Goal: Task Accomplishment & Management: Complete application form

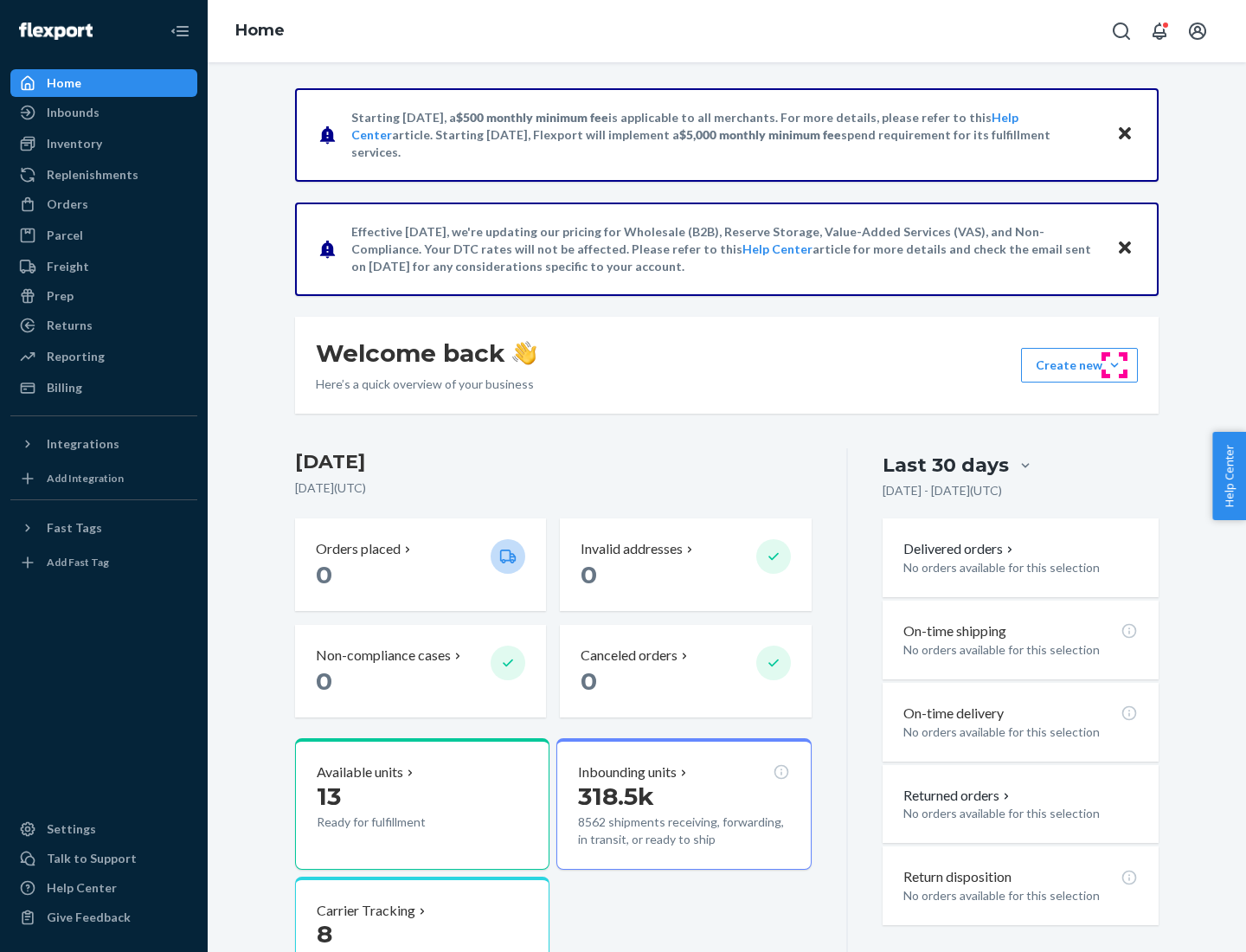
click at [1114, 365] on button "Create new Create new inbound Create new order Create new product" at bounding box center [1079, 365] width 117 height 35
click at [104, 113] on div "Inbounds" at bounding box center [104, 113] width 184 height 24
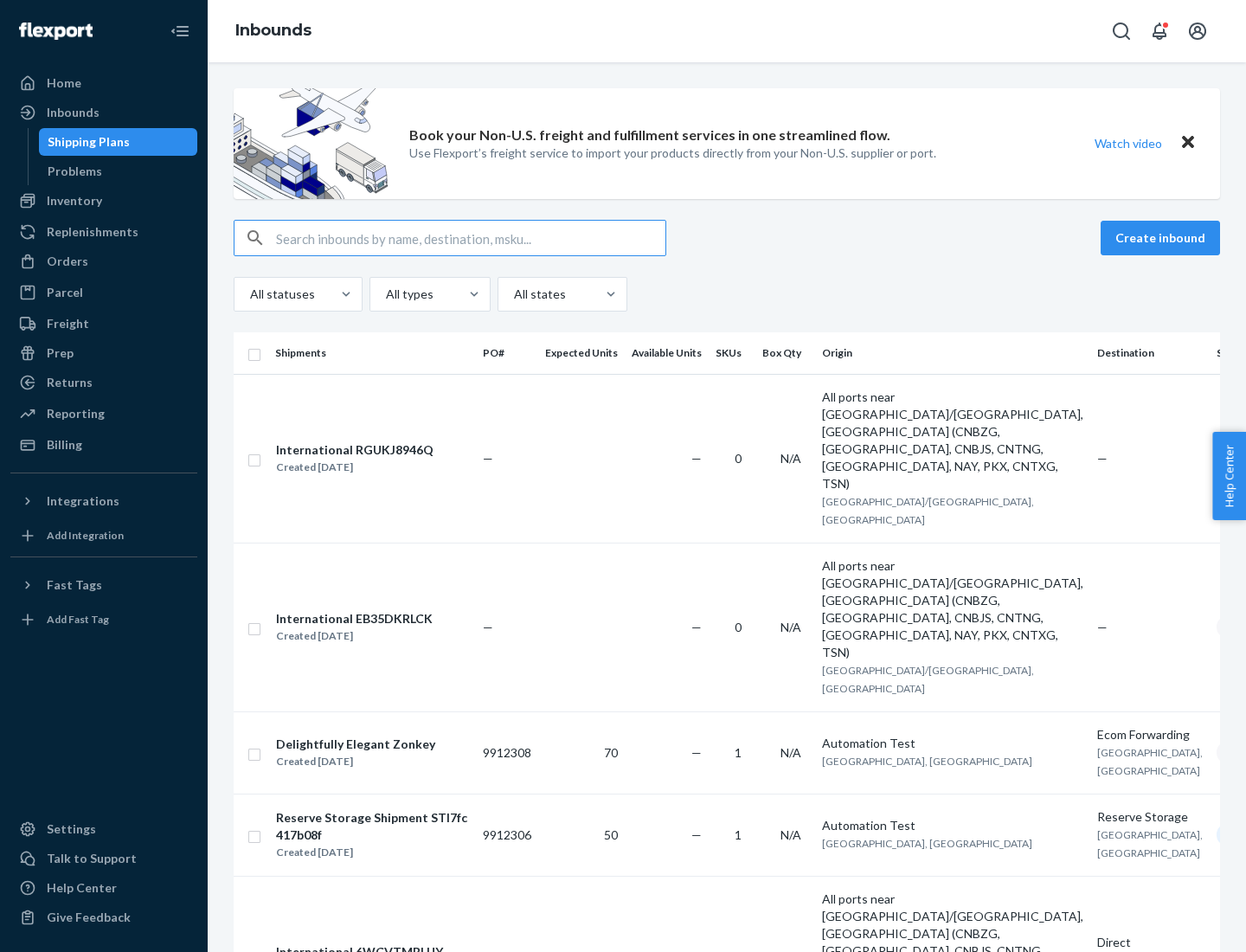
click at [1163, 238] on button "Create inbound" at bounding box center [1160, 238] width 119 height 35
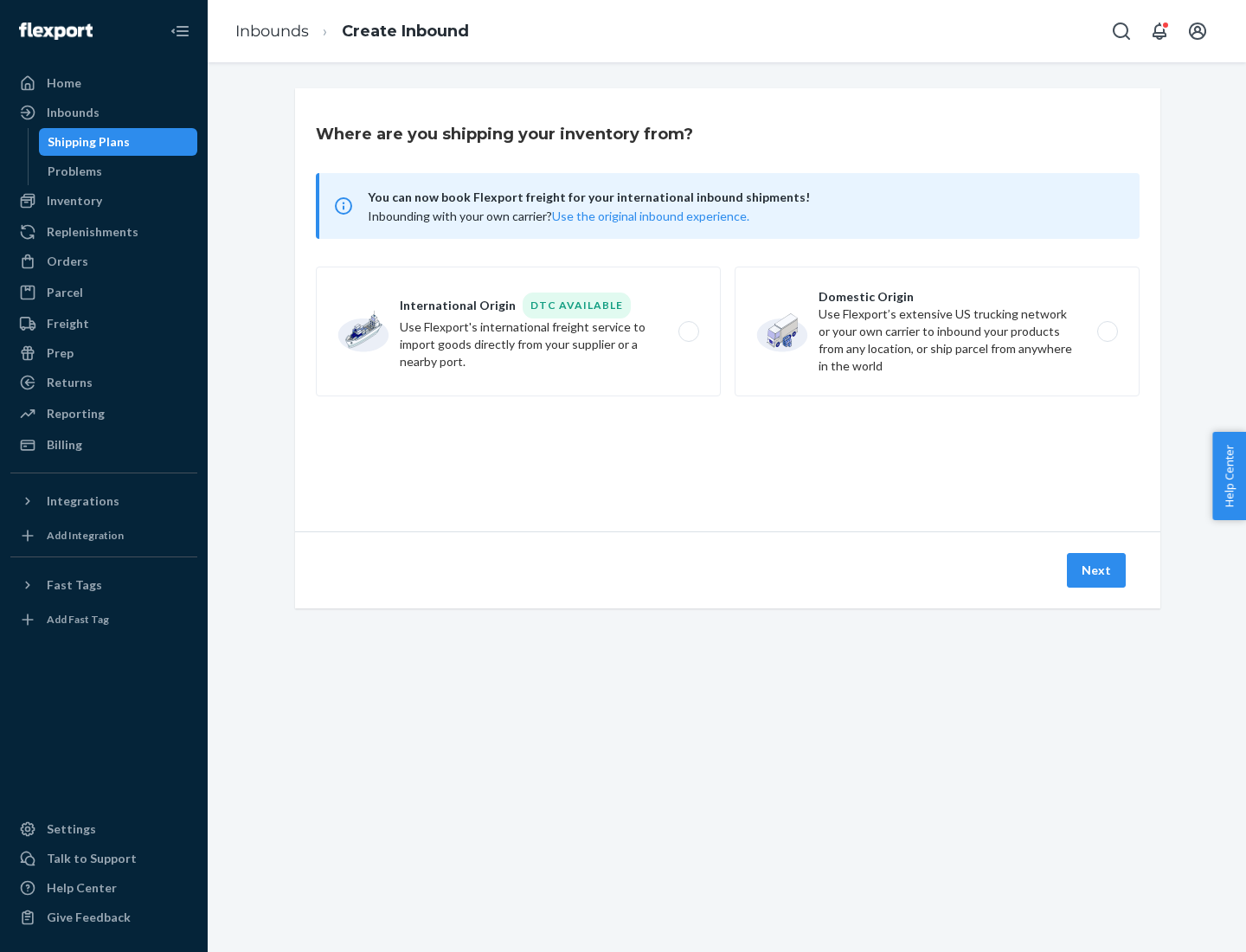
click at [938, 331] on label "Domestic Origin Use Flexport’s extensive US trucking network or your own carrie…" at bounding box center [938, 331] width 405 height 130
click at [1107, 331] on input "Domestic Origin Use Flexport’s extensive US trucking network or your own carrie…" at bounding box center [1112, 331] width 11 height 11
radio input "true"
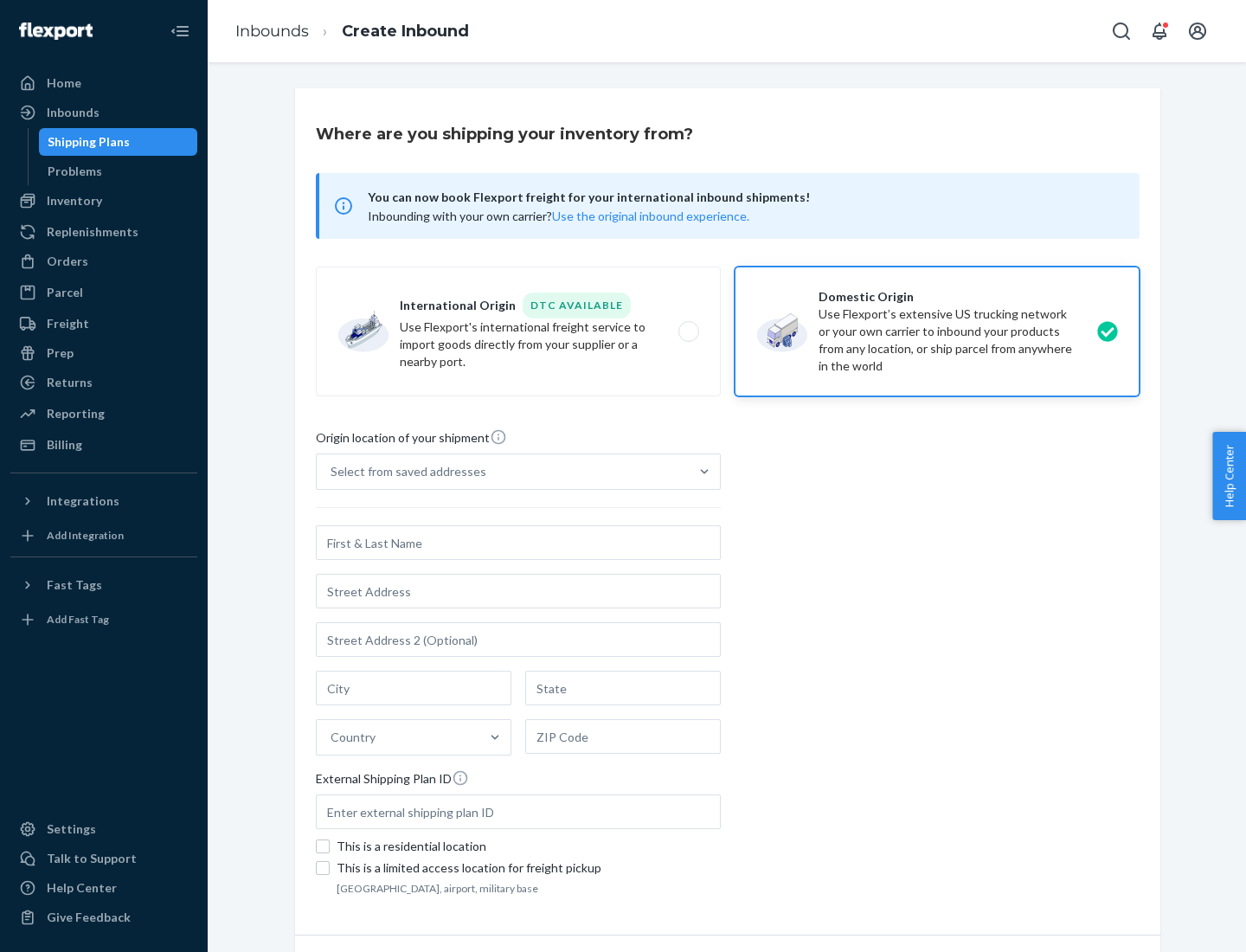
click at [404, 472] on div "Select from saved addresses" at bounding box center [409, 472] width 156 height 17
click at [332, 472] on input "Select from saved addresses" at bounding box center [332, 472] width 2 height 17
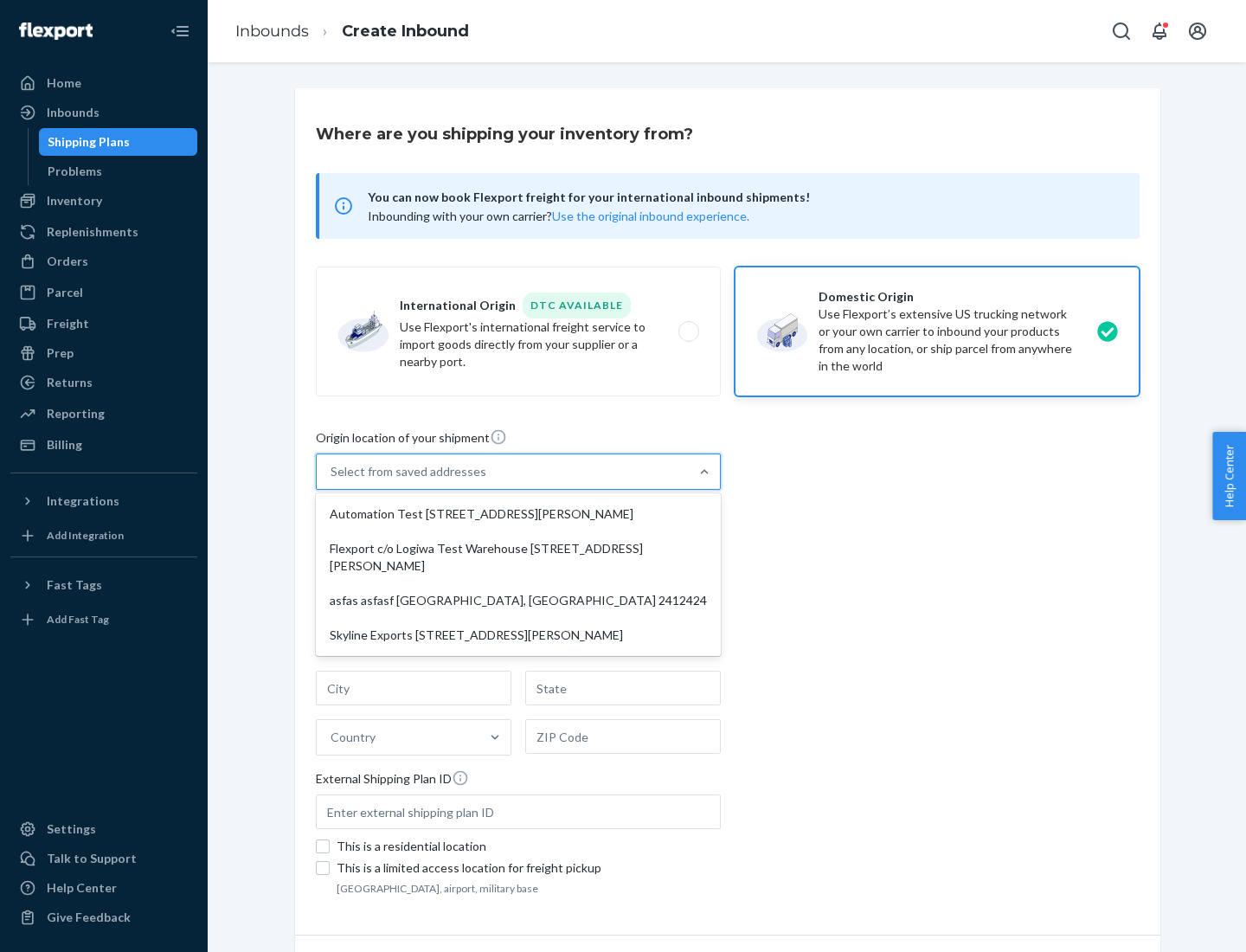
scroll to position [7, 0]
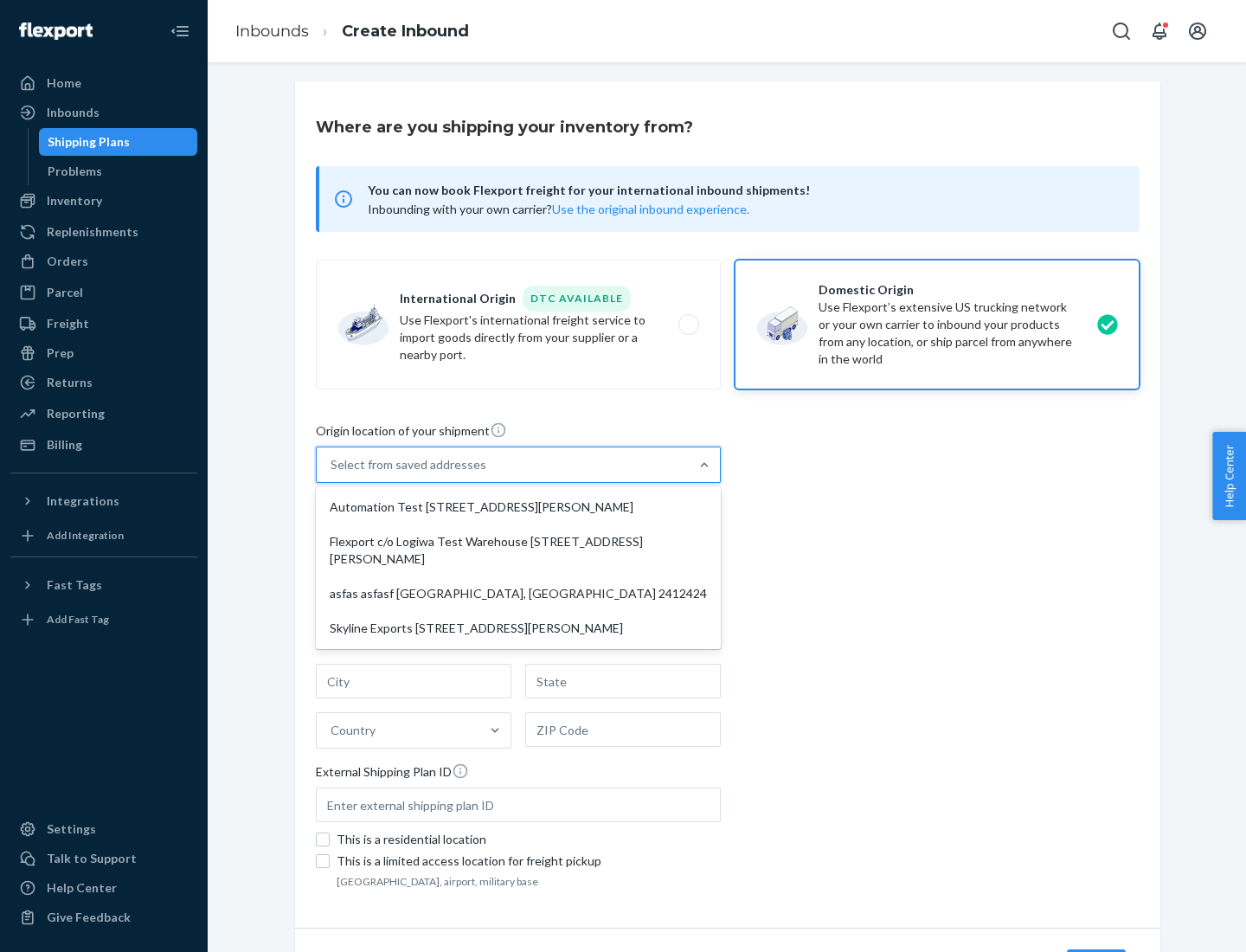
click at [519, 507] on div "Automation Test [STREET_ADDRESS][PERSON_NAME]" at bounding box center [519, 507] width 398 height 35
click at [332, 473] on input "option Automation Test [STREET_ADDRESS][PERSON_NAME] focused, 1 of 4. 4 results…" at bounding box center [332, 465] width 2 height 17
type input "Automation Test"
type input "9th Floor"
type input "[GEOGRAPHIC_DATA]"
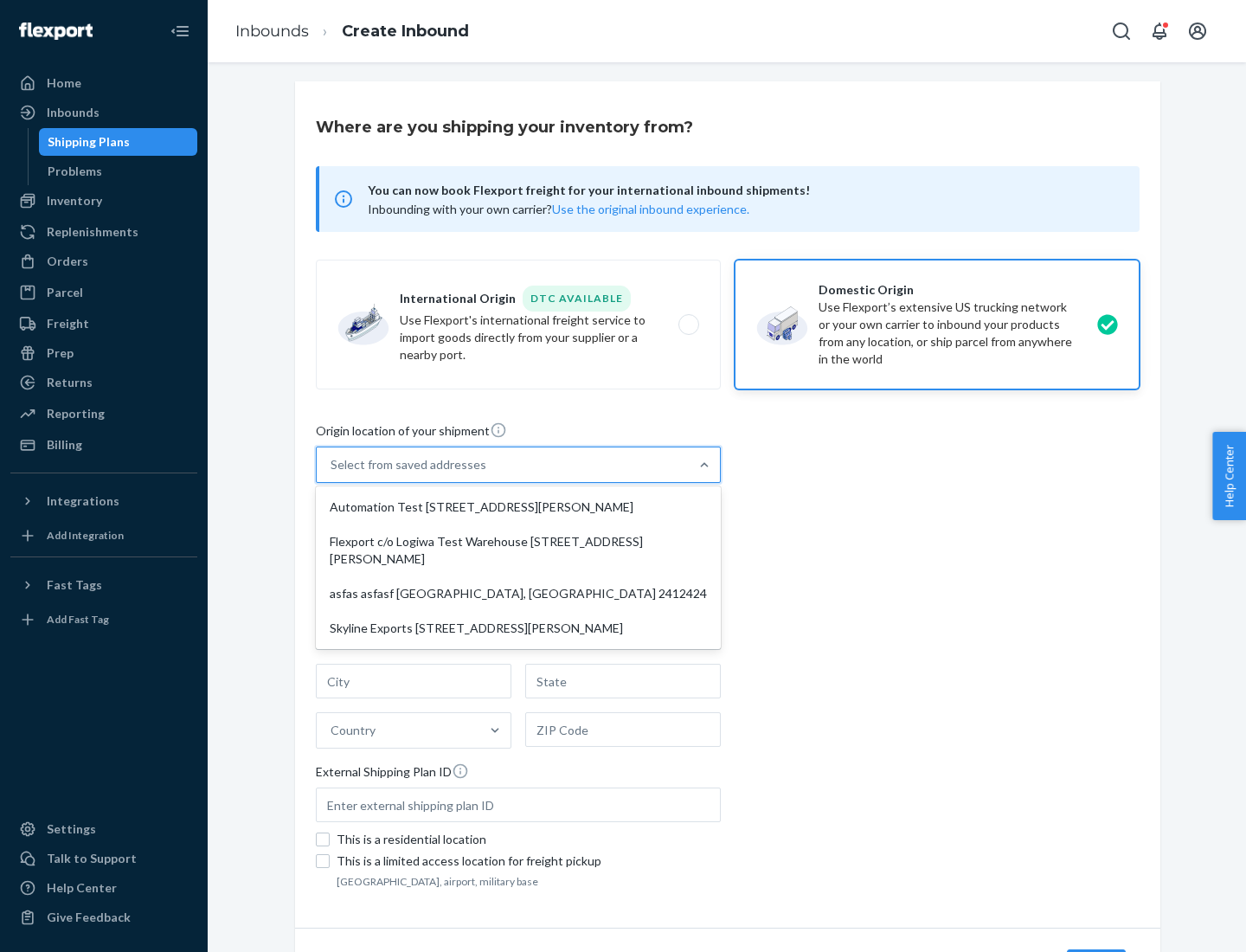
type input "CA"
type input "94104"
type input "[STREET_ADDRESS][PERSON_NAME]"
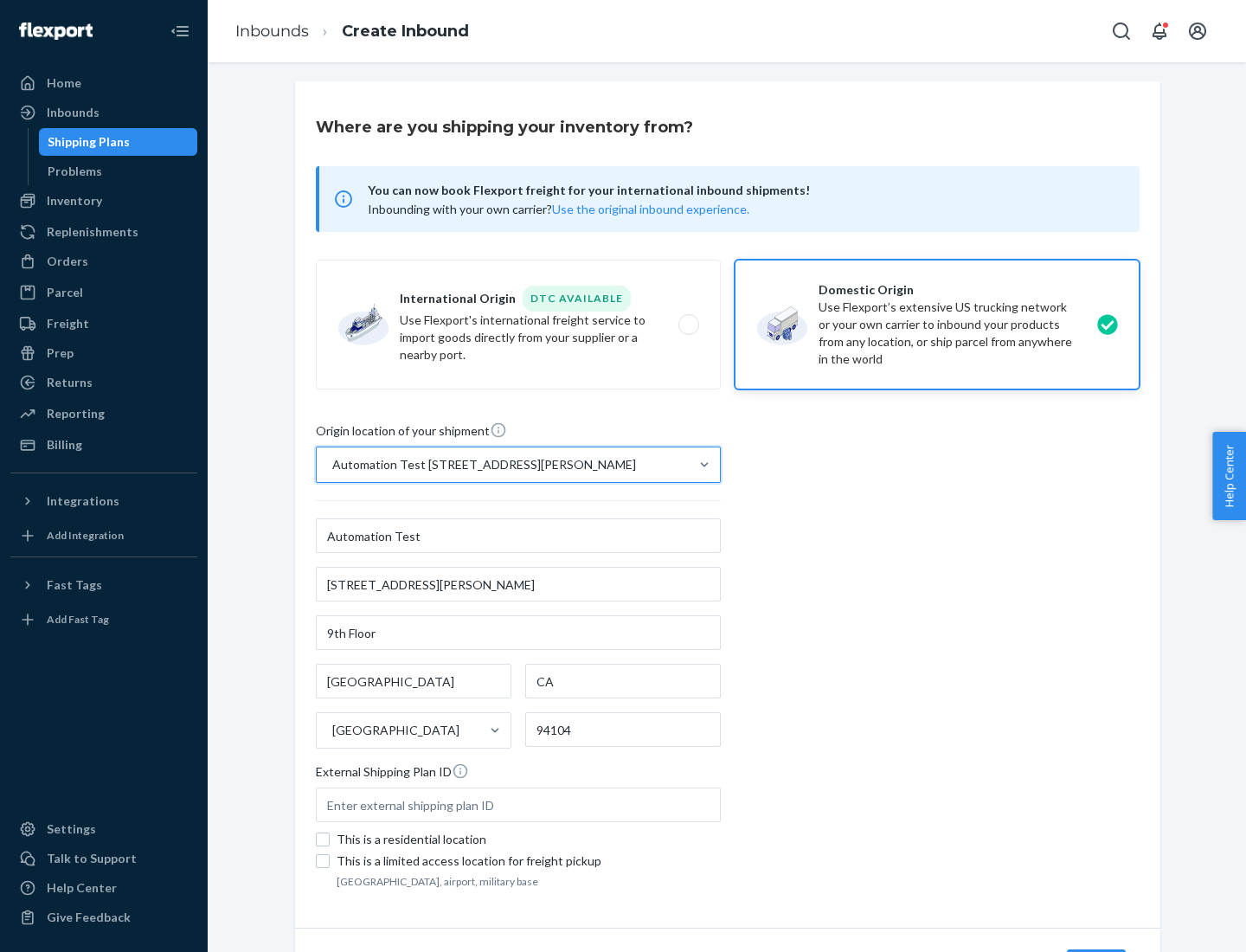
scroll to position [101, 0]
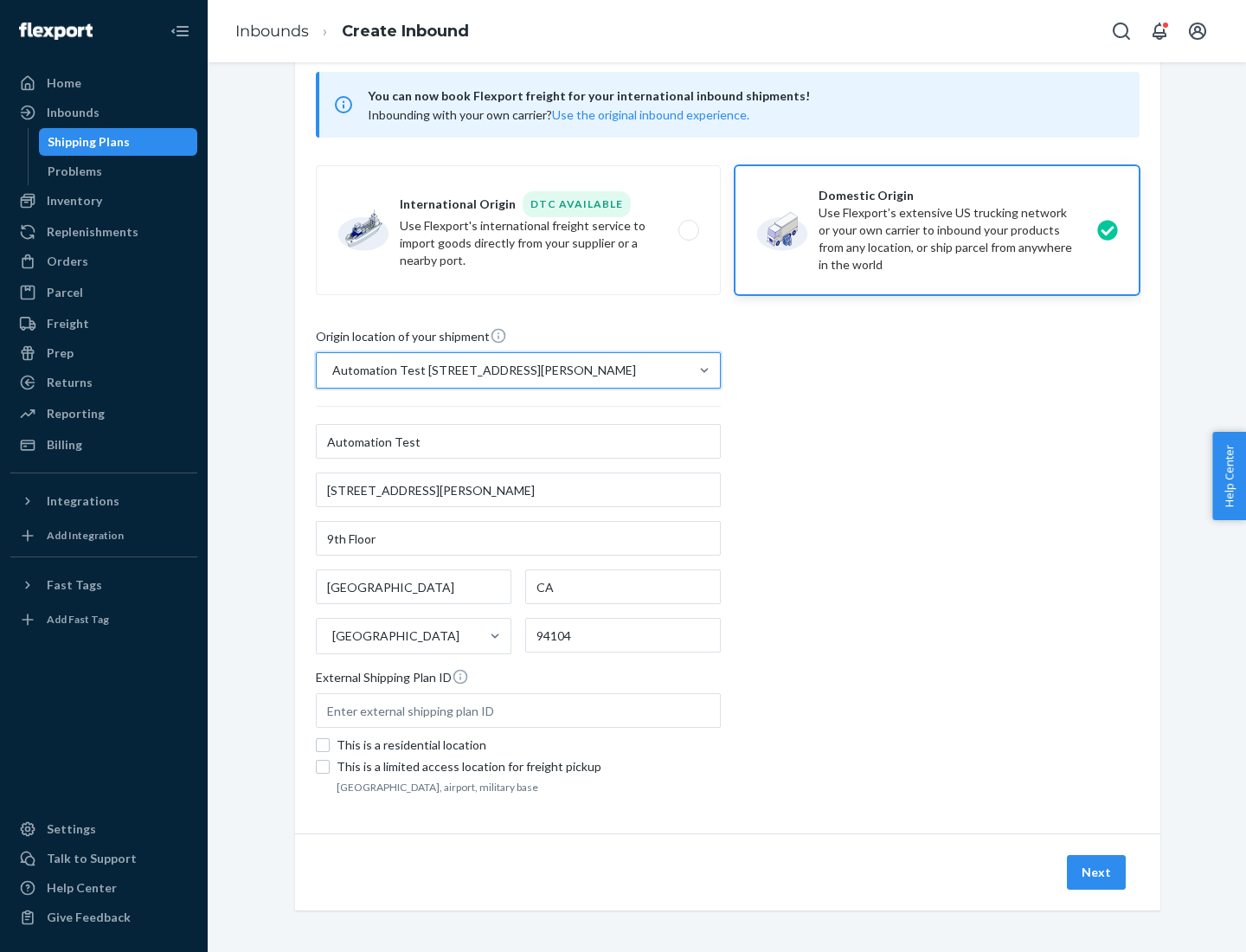
click at [1097, 872] on button "Next" at bounding box center [1096, 872] width 59 height 35
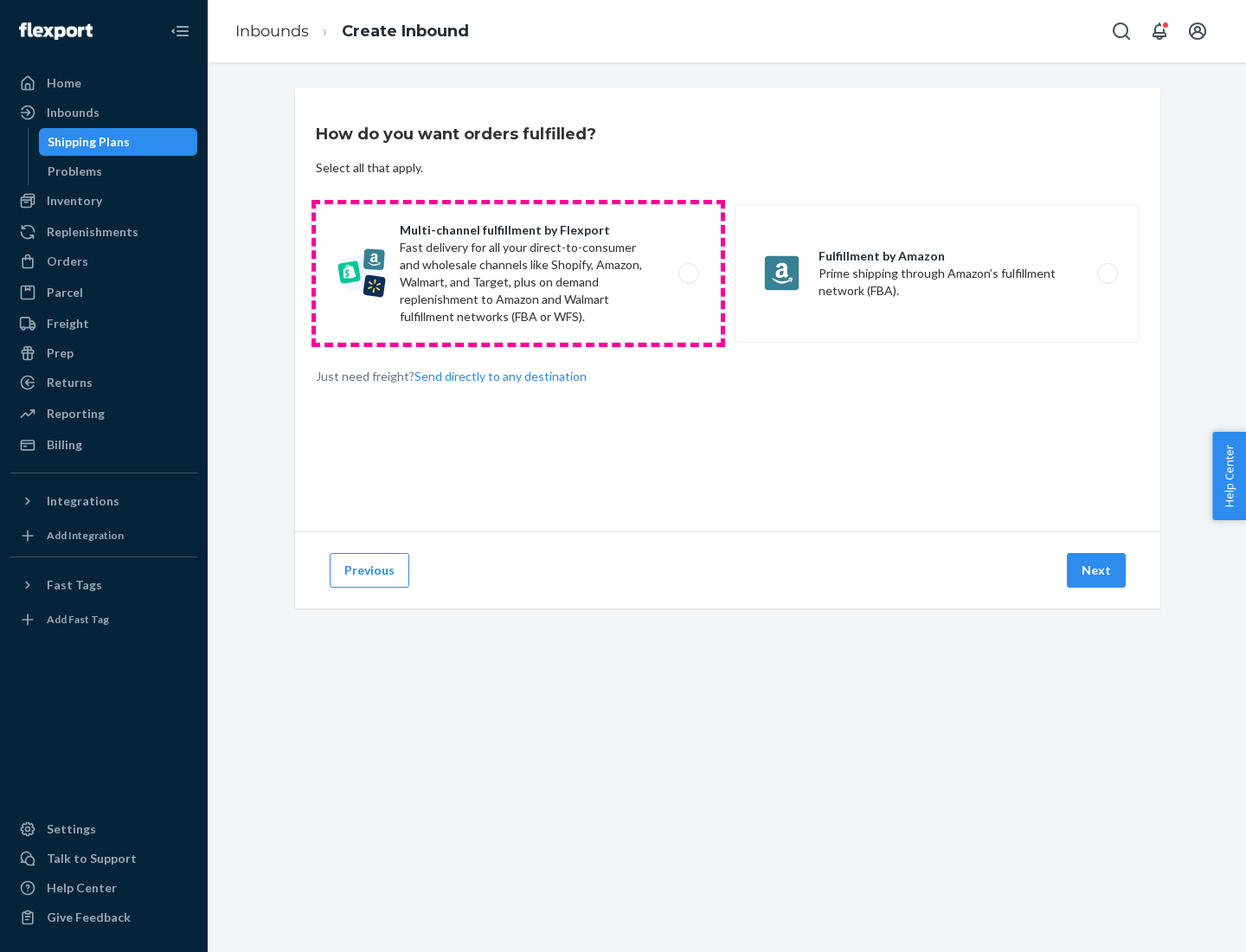
click at [519, 273] on label "Multi-channel fulfillment by Flexport Fast delivery for all your direct-to-cons…" at bounding box center [519, 273] width 405 height 138
click at [688, 273] on input "Multi-channel fulfillment by Flexport Fast delivery for all your direct-to-cons…" at bounding box center [694, 273] width 11 height 11
radio input "true"
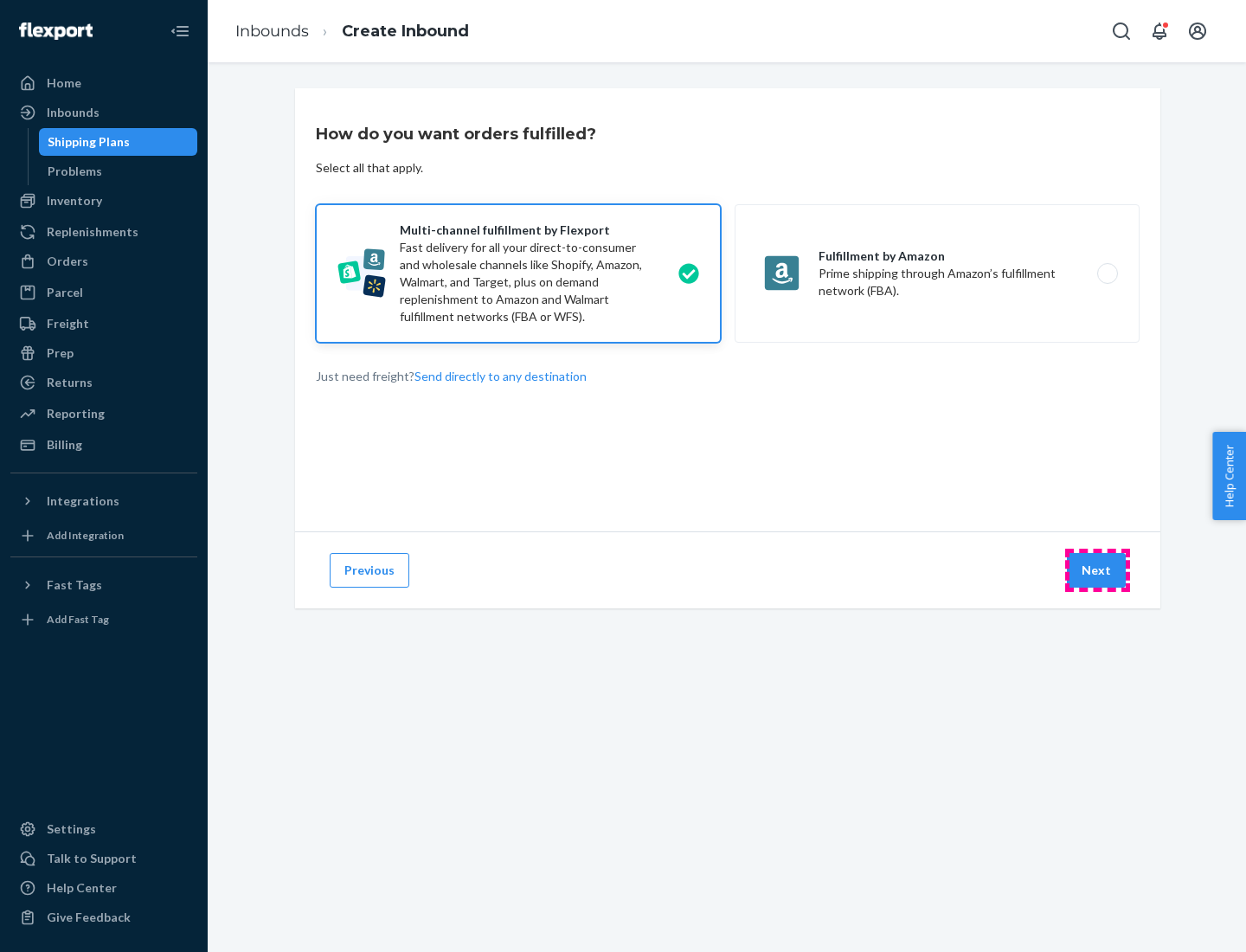
click at [1097, 570] on button "Next" at bounding box center [1096, 570] width 59 height 35
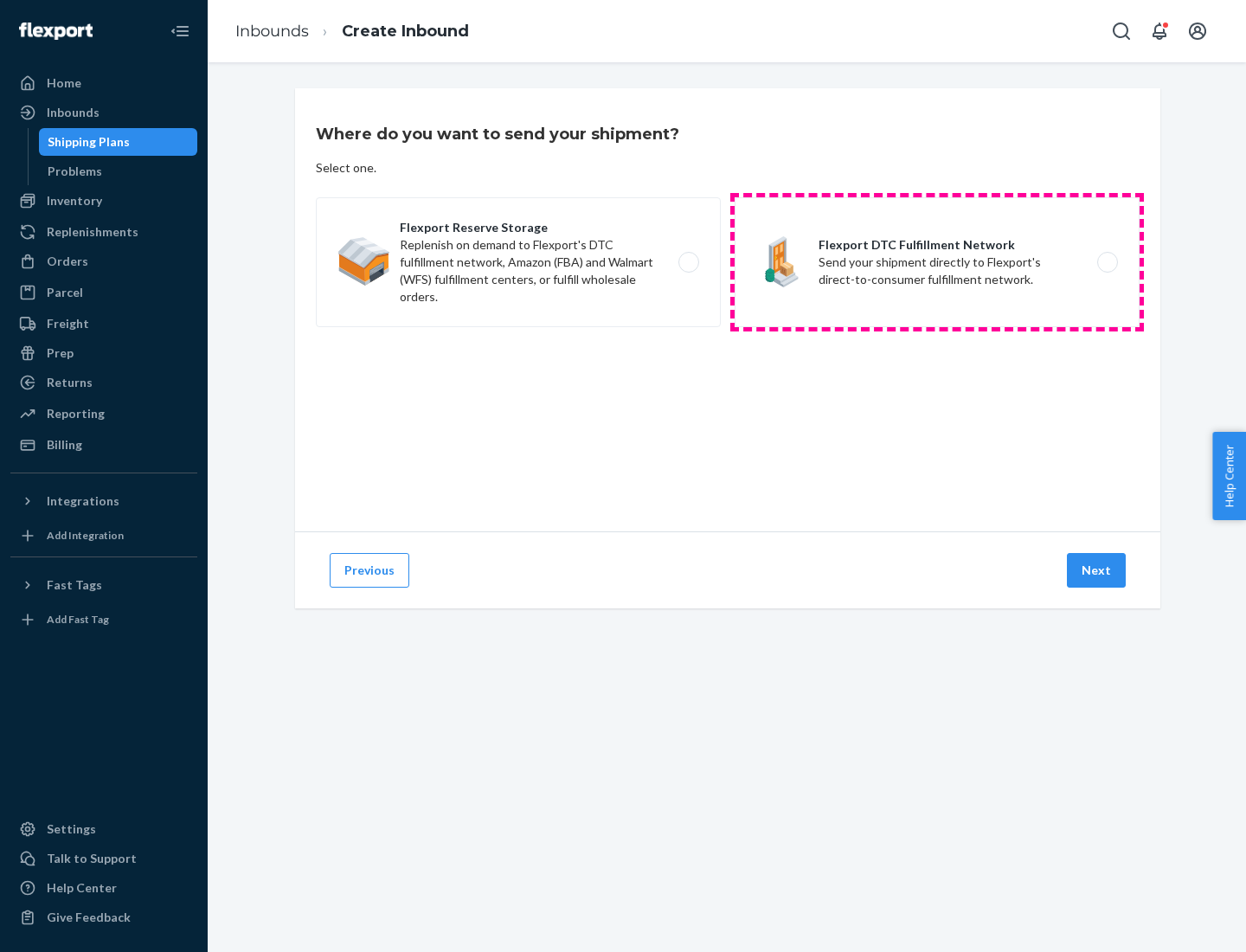
click at [938, 262] on label "Flexport DTC Fulfillment Network Send your shipment directly to Flexport's dire…" at bounding box center [938, 262] width 405 height 130
click at [1107, 262] on input "Flexport DTC Fulfillment Network Send your shipment directly to Flexport's dire…" at bounding box center [1112, 262] width 11 height 11
radio input "true"
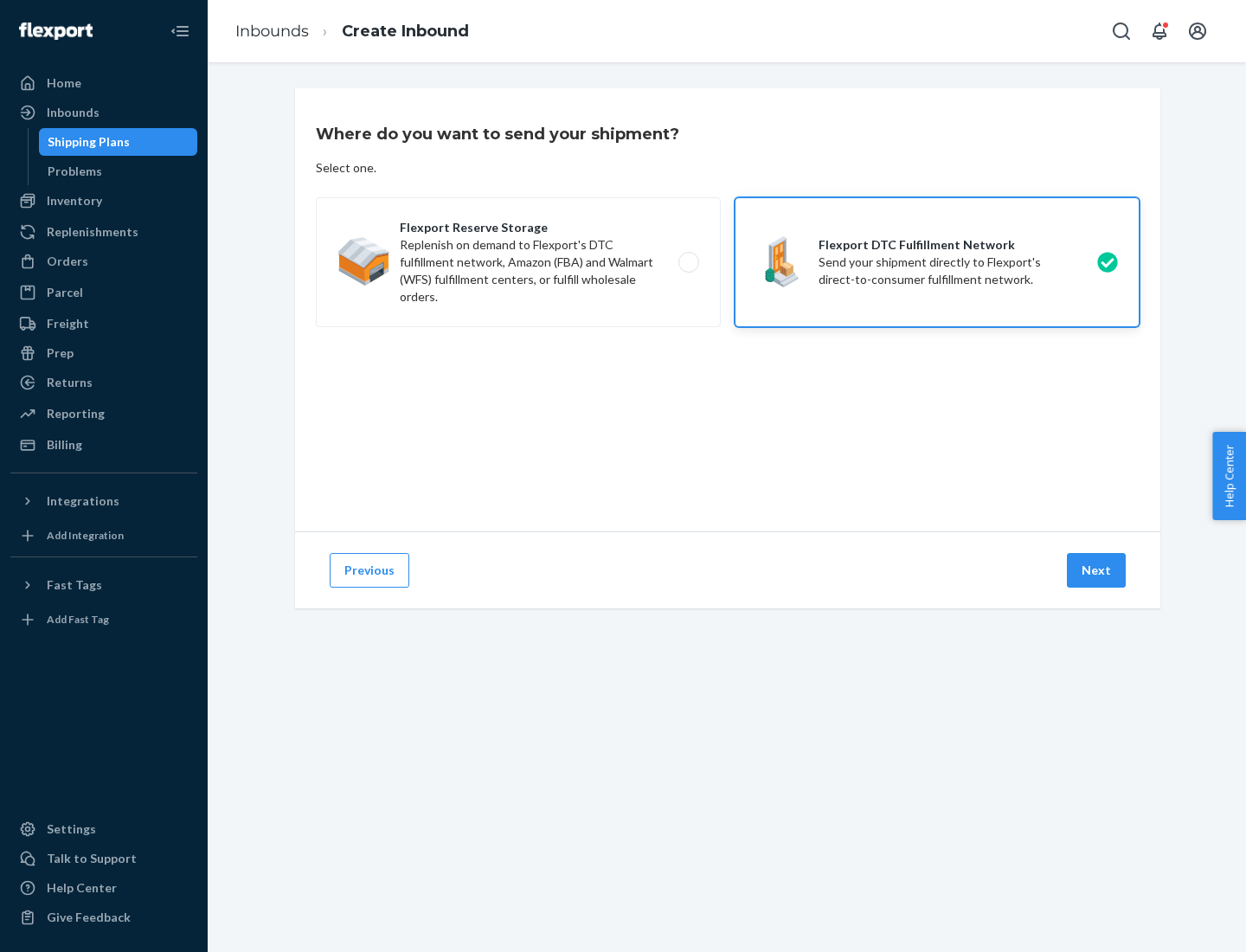
click at [1097, 570] on button "Next" at bounding box center [1096, 570] width 59 height 35
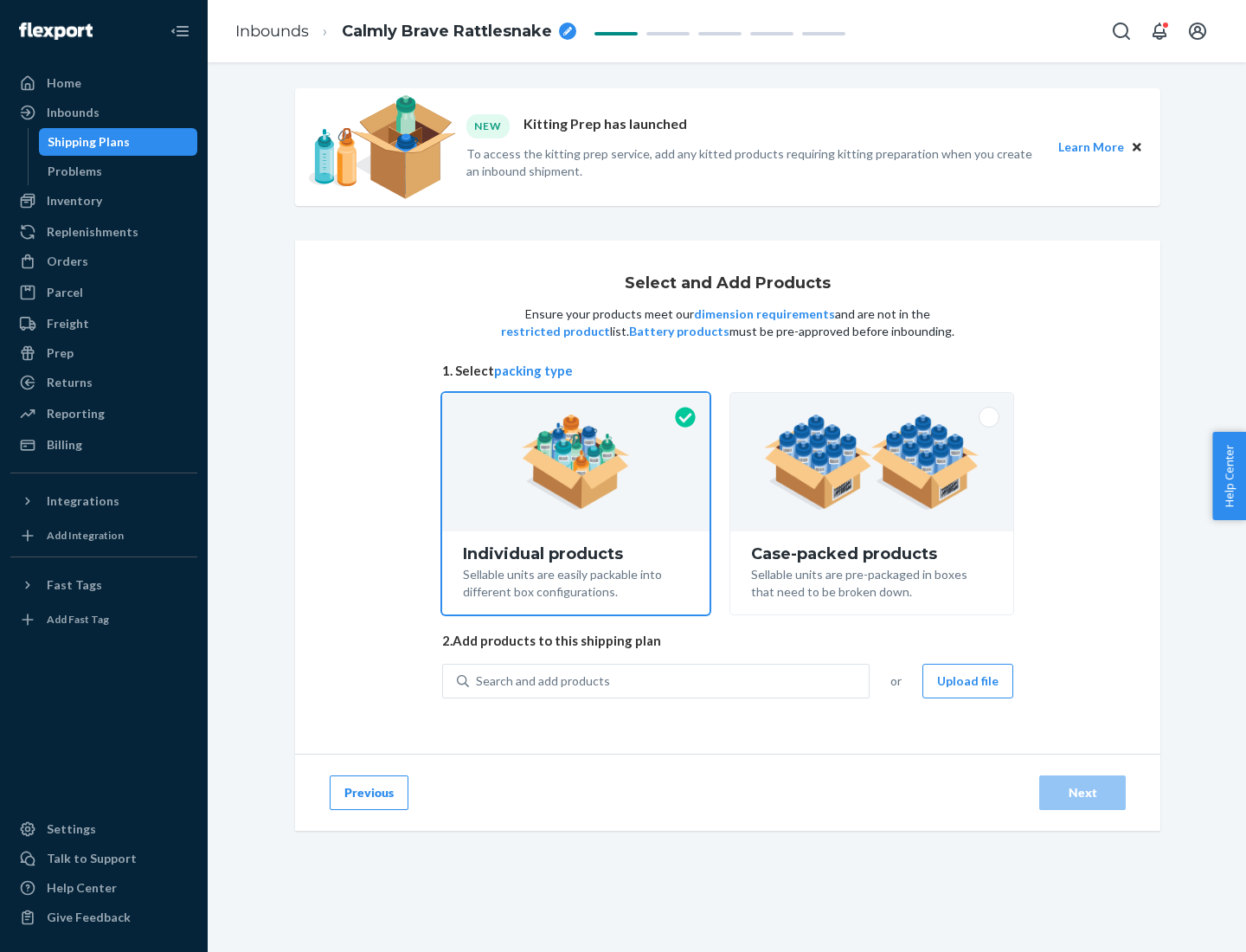
click at [873, 462] on img at bounding box center [872, 462] width 216 height 95
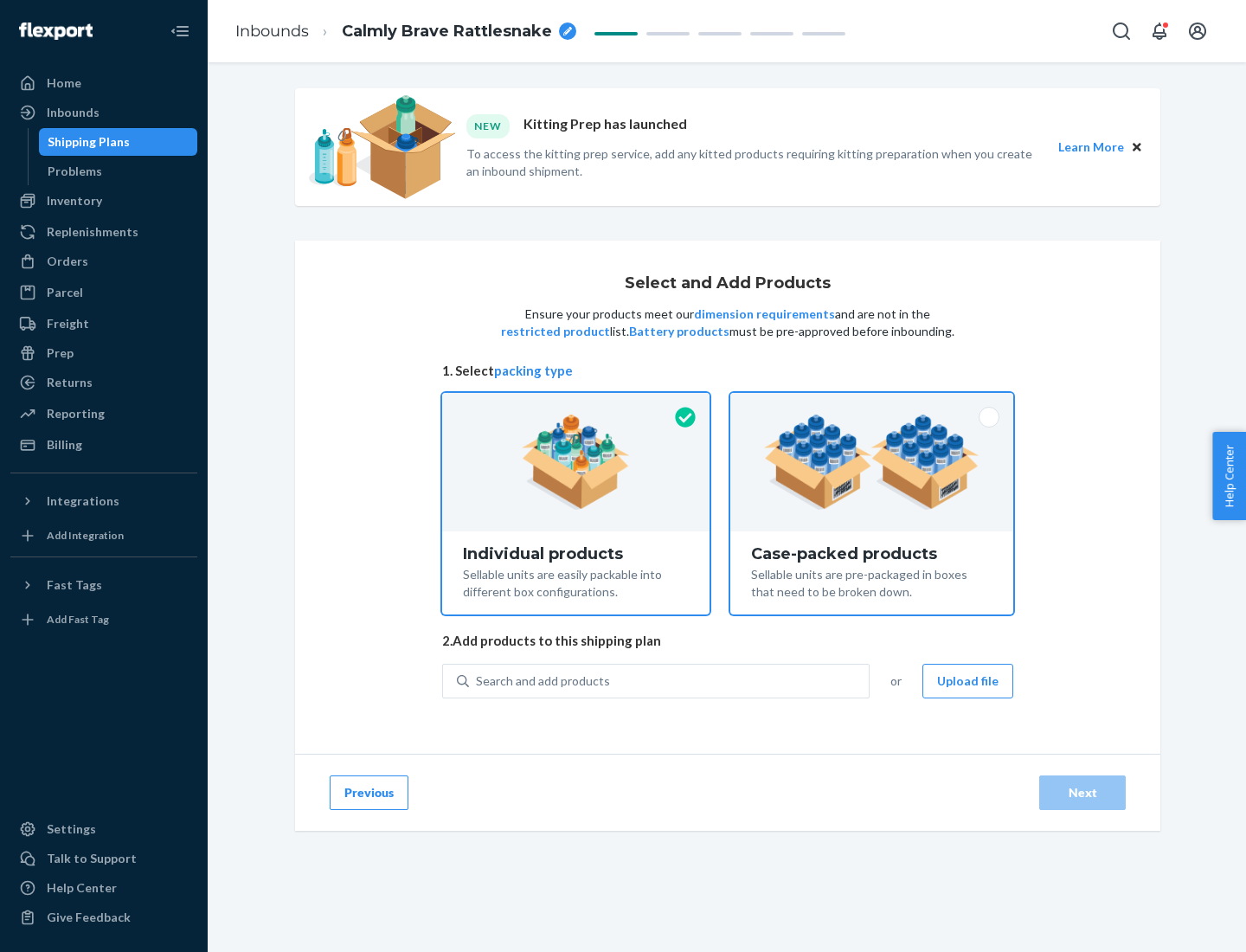
click at [873, 404] on input "Case-packed products Sellable units are pre-packaged in boxes that need to be b…" at bounding box center [872, 398] width 11 height 11
radio input "true"
radio input "false"
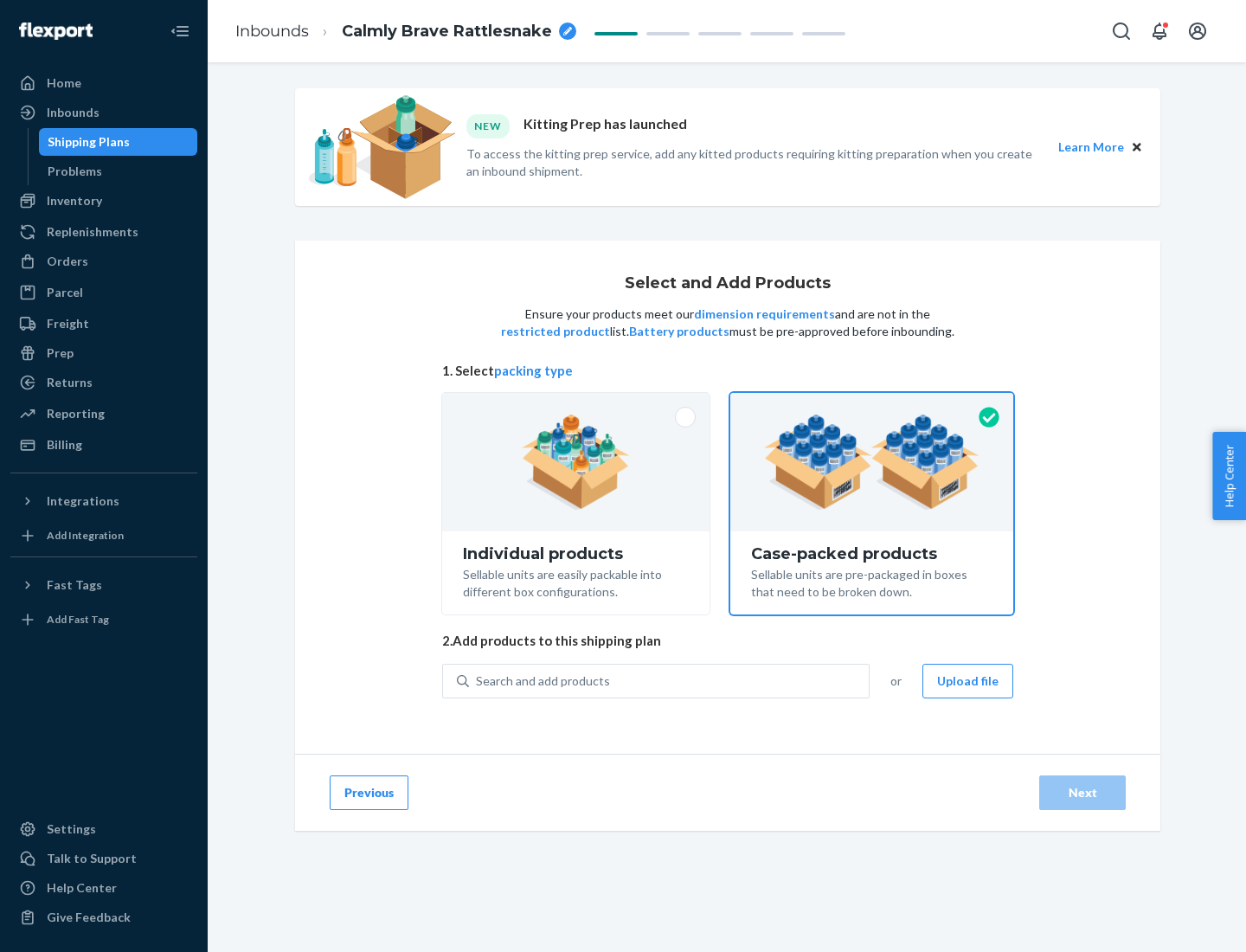
click at [670, 680] on div "Search and add products" at bounding box center [669, 681] width 400 height 31
click at [478, 680] on input "Search and add products" at bounding box center [477, 681] width 2 height 17
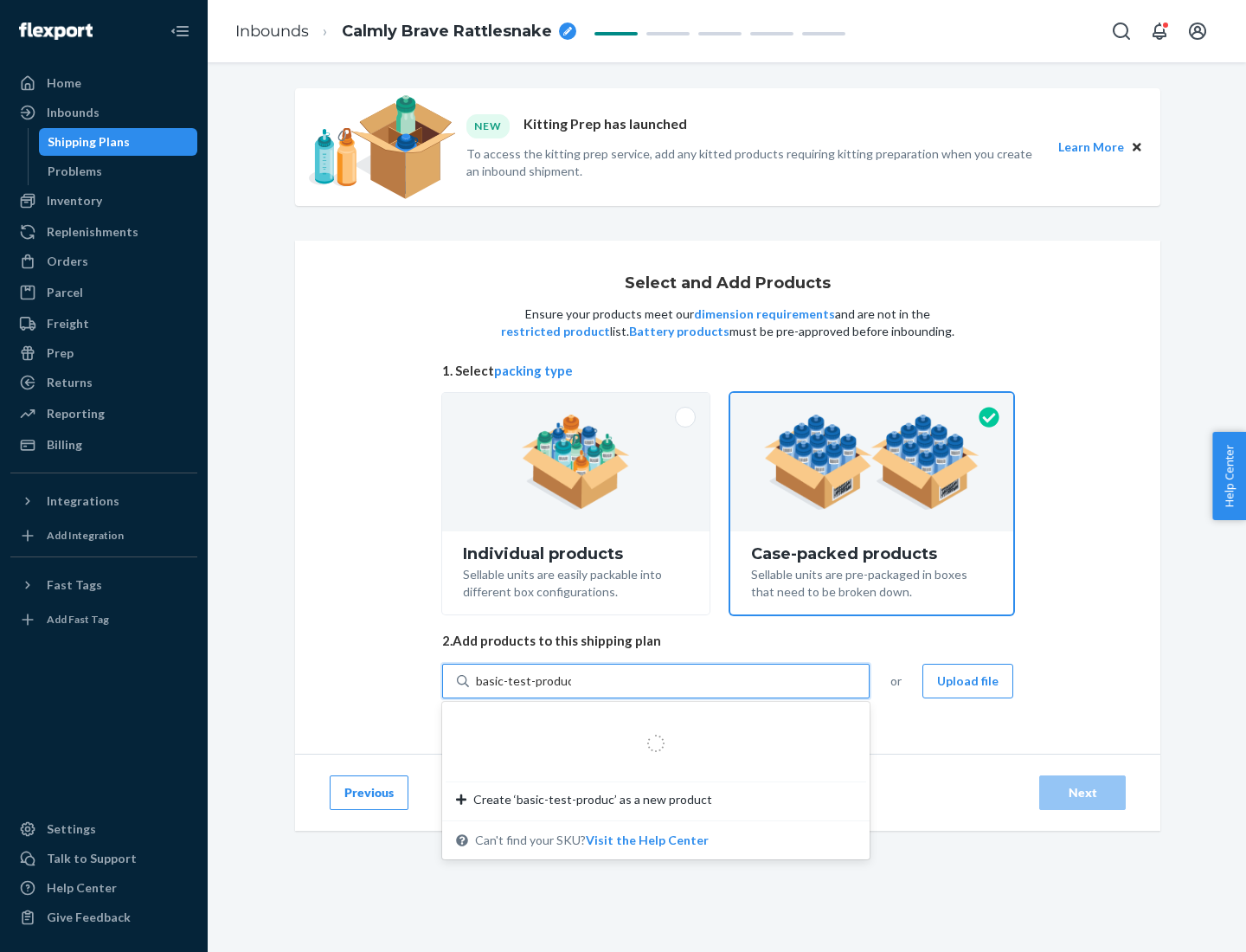
type input "basic-test-product-1"
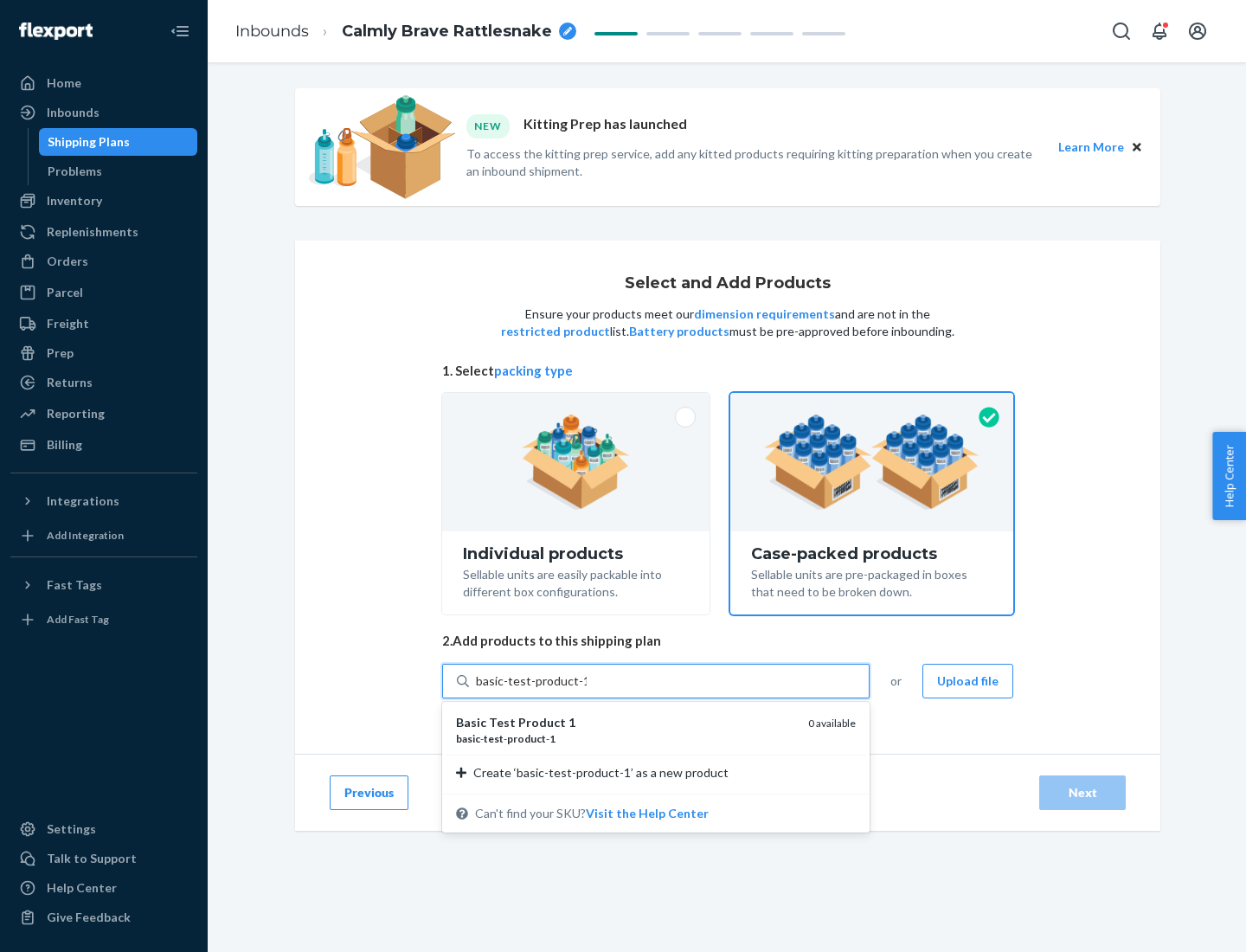
click at [626, 738] on div "basic - test - product - 1" at bounding box center [625, 738] width 339 height 15
click at [587, 690] on input "basic-test-product-1" at bounding box center [532, 681] width 111 height 17
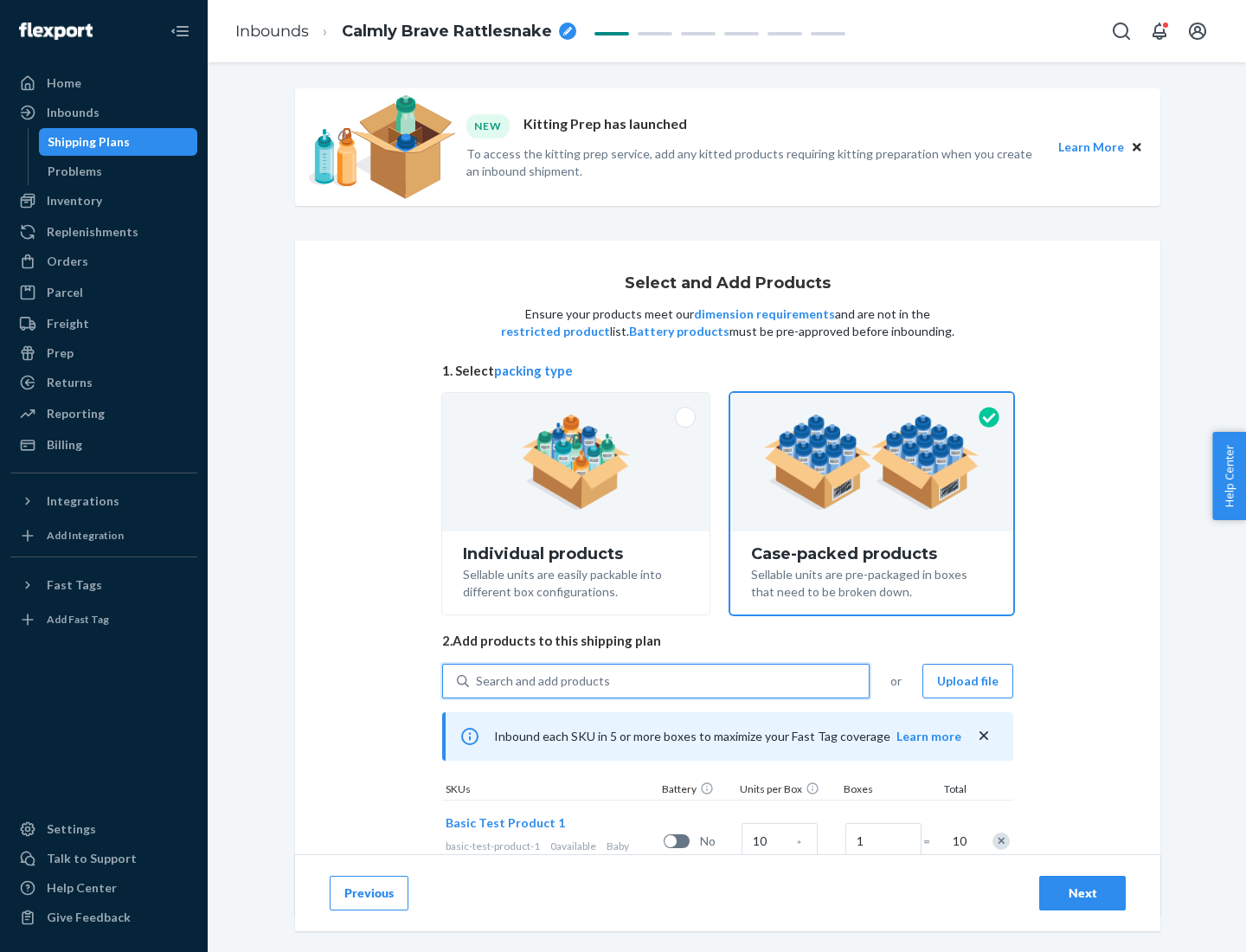
scroll to position [62, 0]
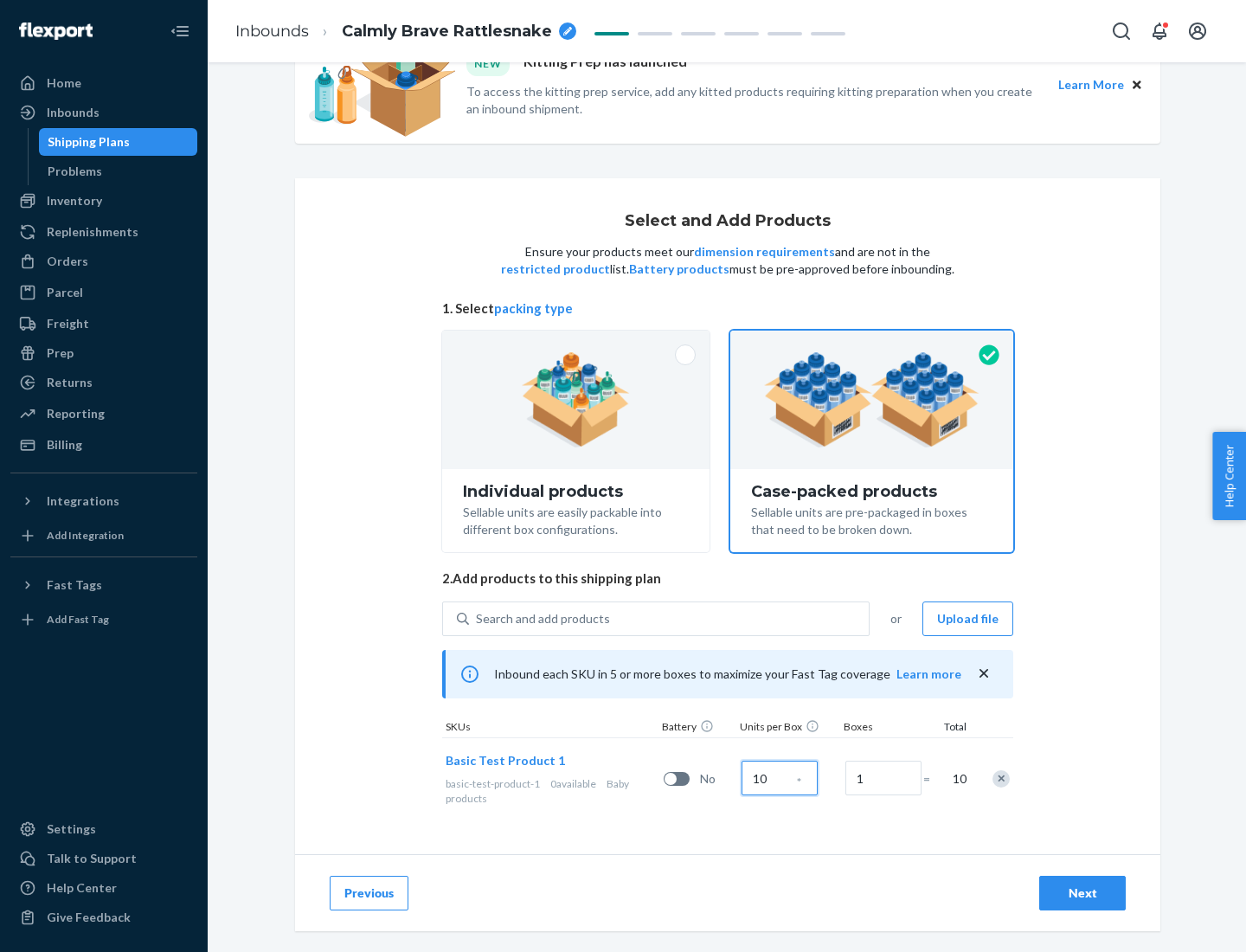
type input "10"
type input "7"
click at [1082, 893] on div "Next" at bounding box center [1082, 893] width 57 height 17
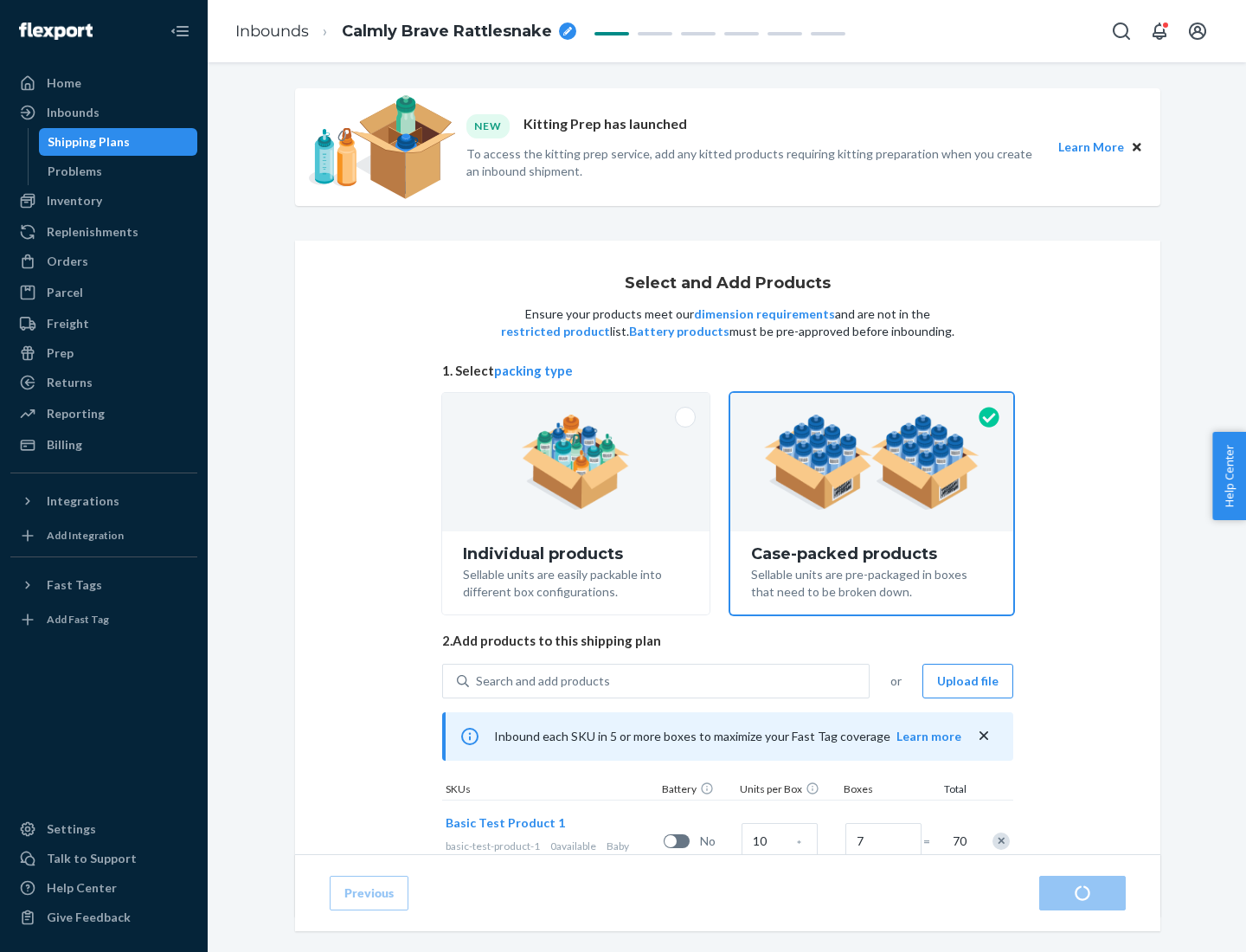
radio input "true"
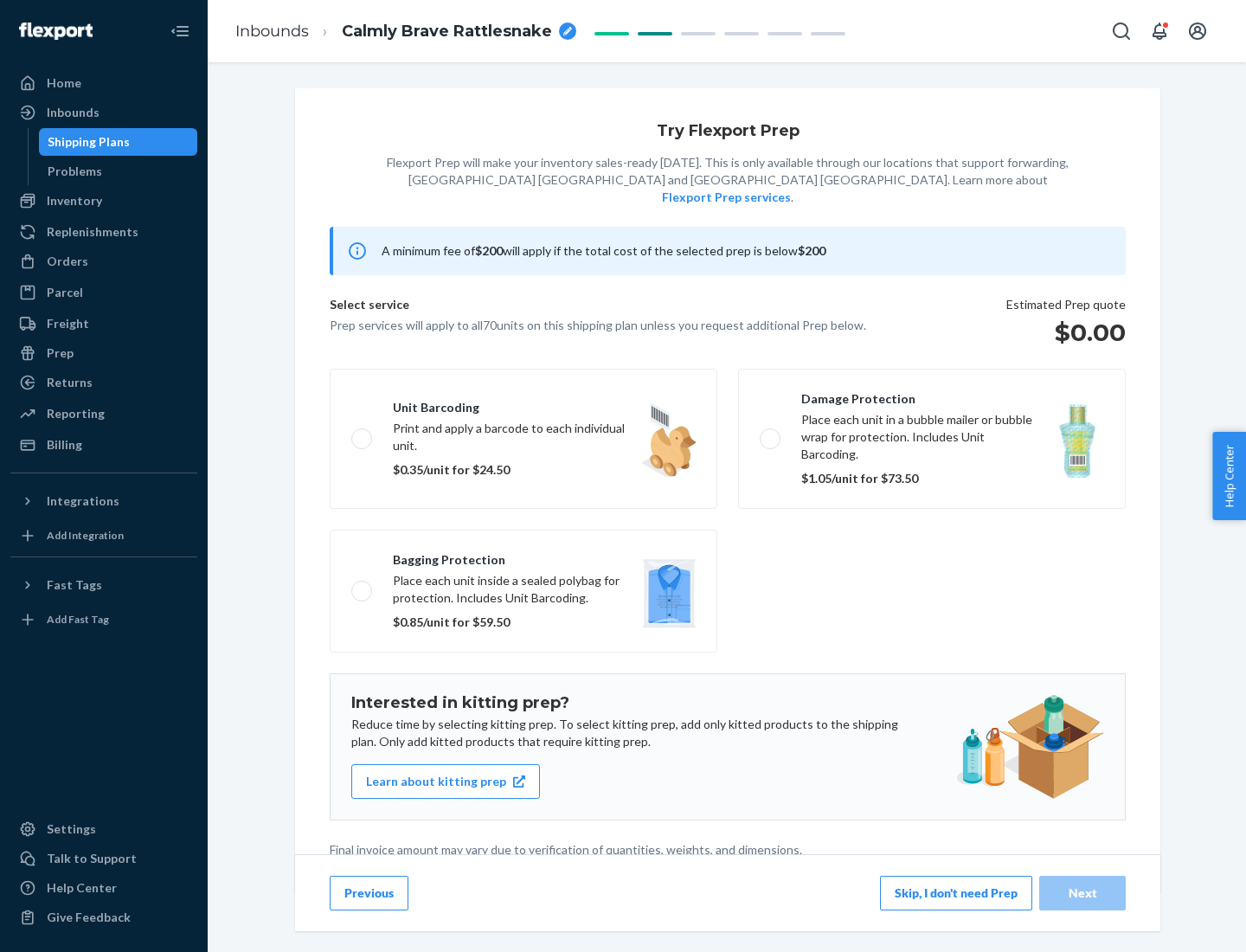
scroll to position [4, 0]
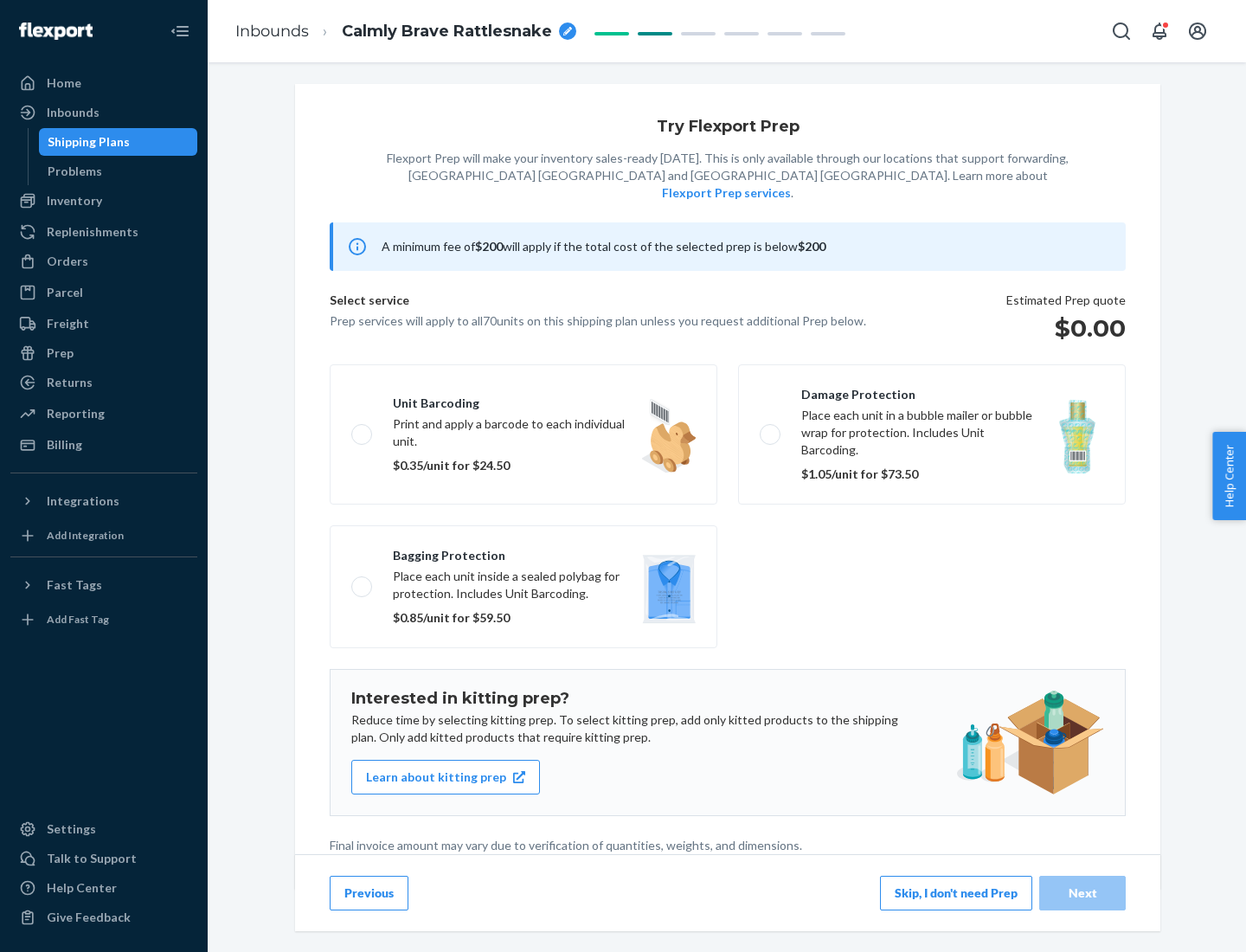
click at [524, 551] on label "Bagging protection Place each unit inside a sealed polybag for protection. Incl…" at bounding box center [524, 587] width 388 height 123
click at [363, 581] on input "Bagging protection Place each unit inside a sealed polybag for protection. Incl…" at bounding box center [357, 586] width 11 height 11
checkbox input "true"
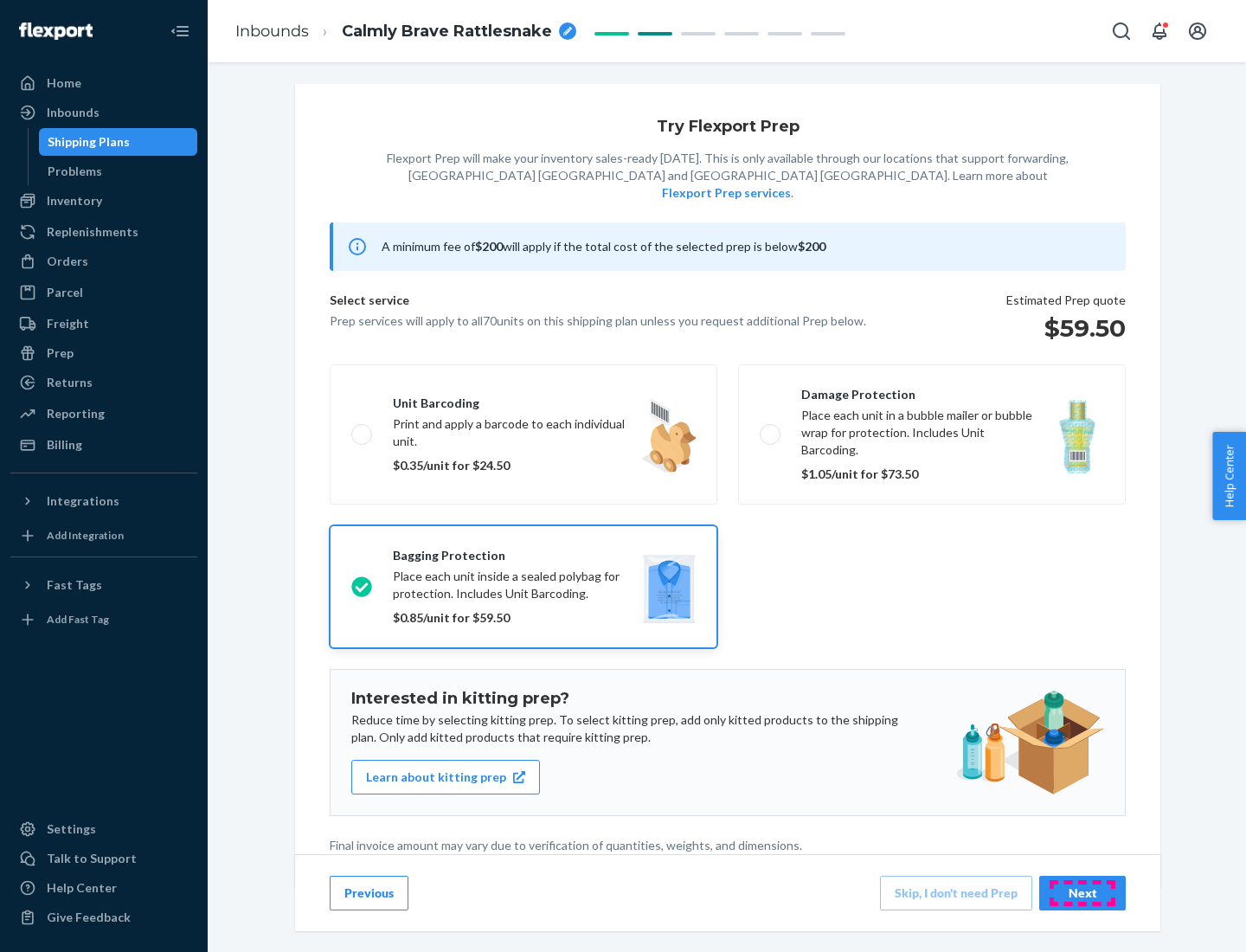
click at [1082, 892] on div "Next" at bounding box center [1082, 893] width 57 height 17
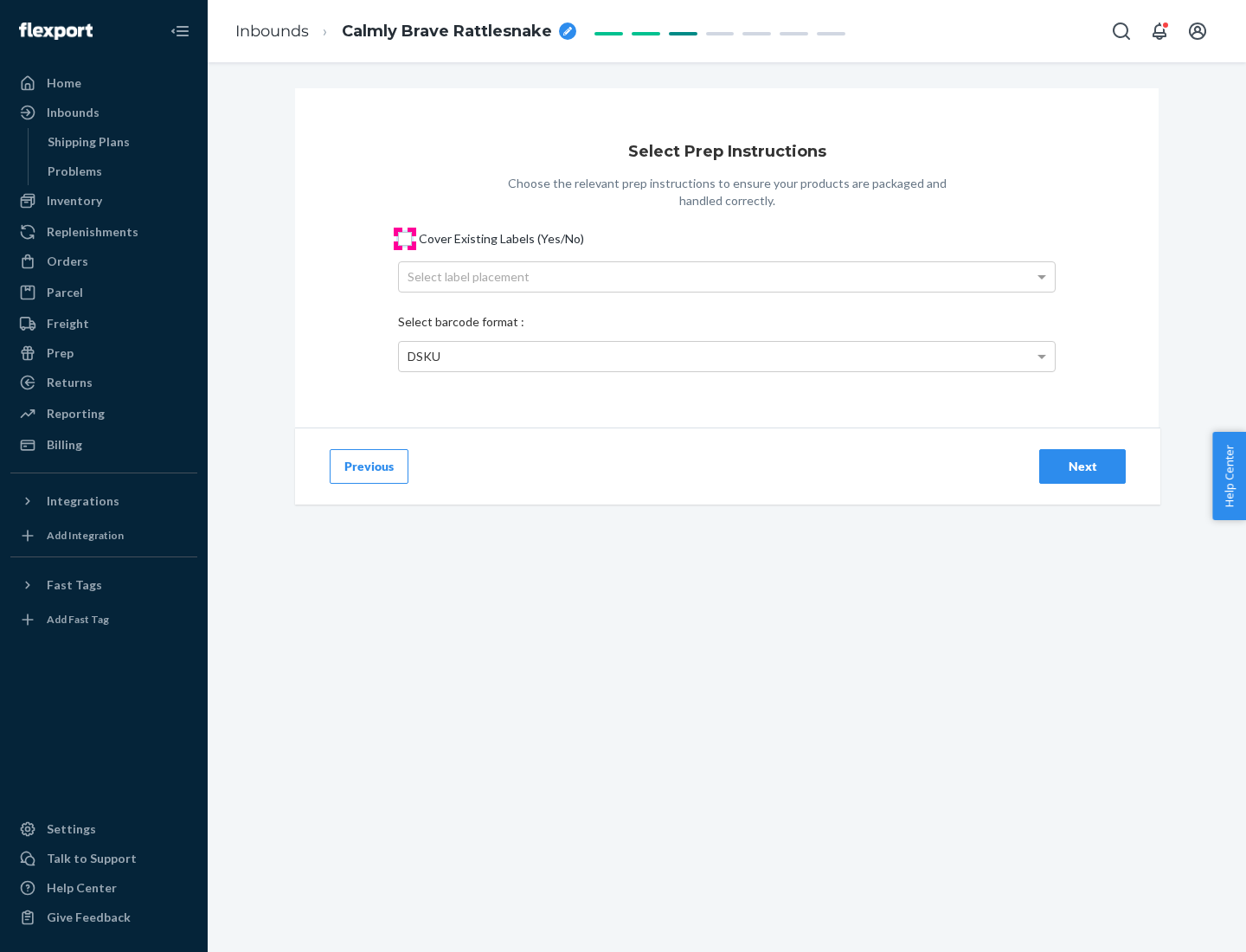
click at [405, 238] on input "Cover Existing Labels (Yes/No)" at bounding box center [405, 239] width 14 height 14
checkbox input "true"
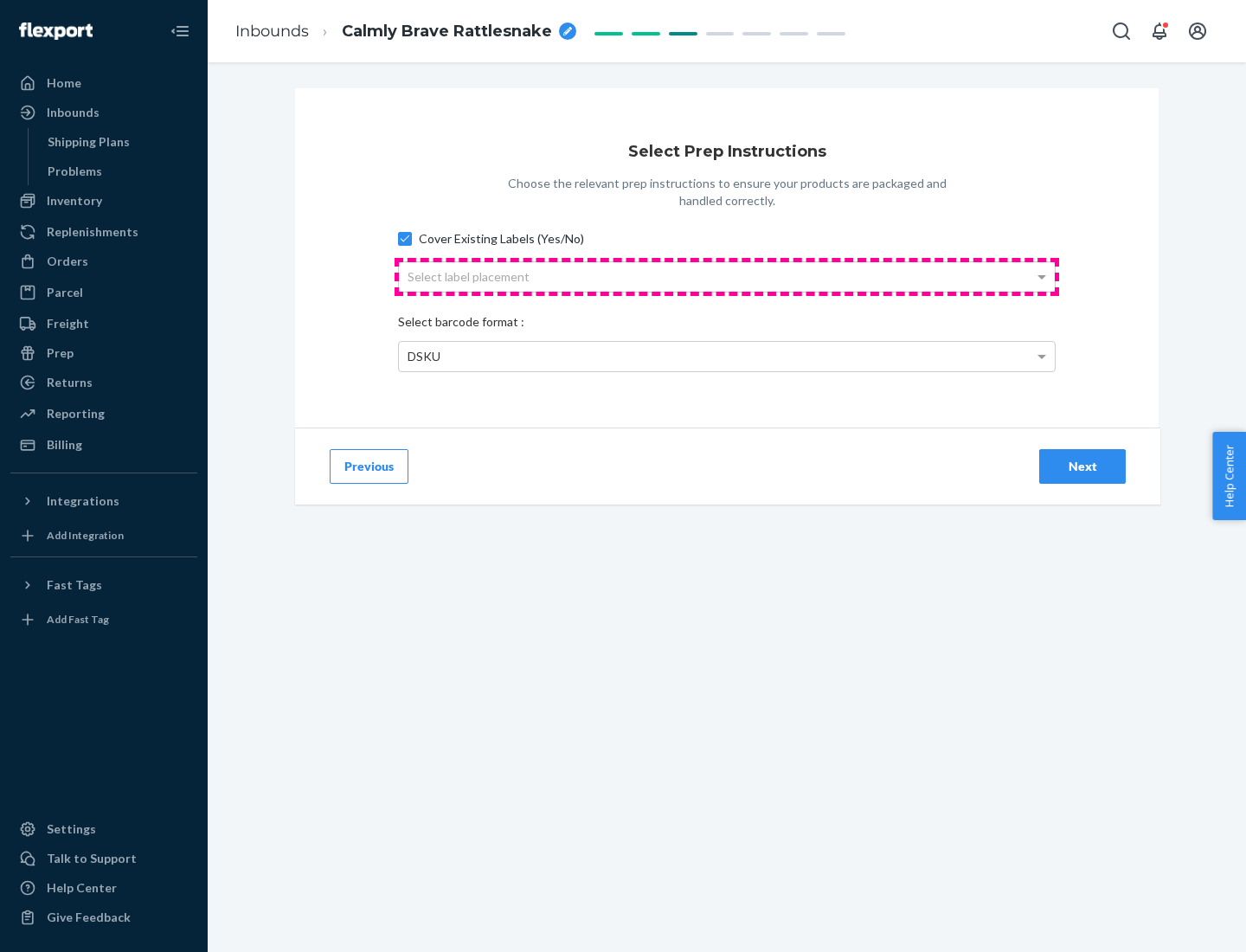
click at [727, 276] on div "Select label placement" at bounding box center [727, 277] width 656 height 29
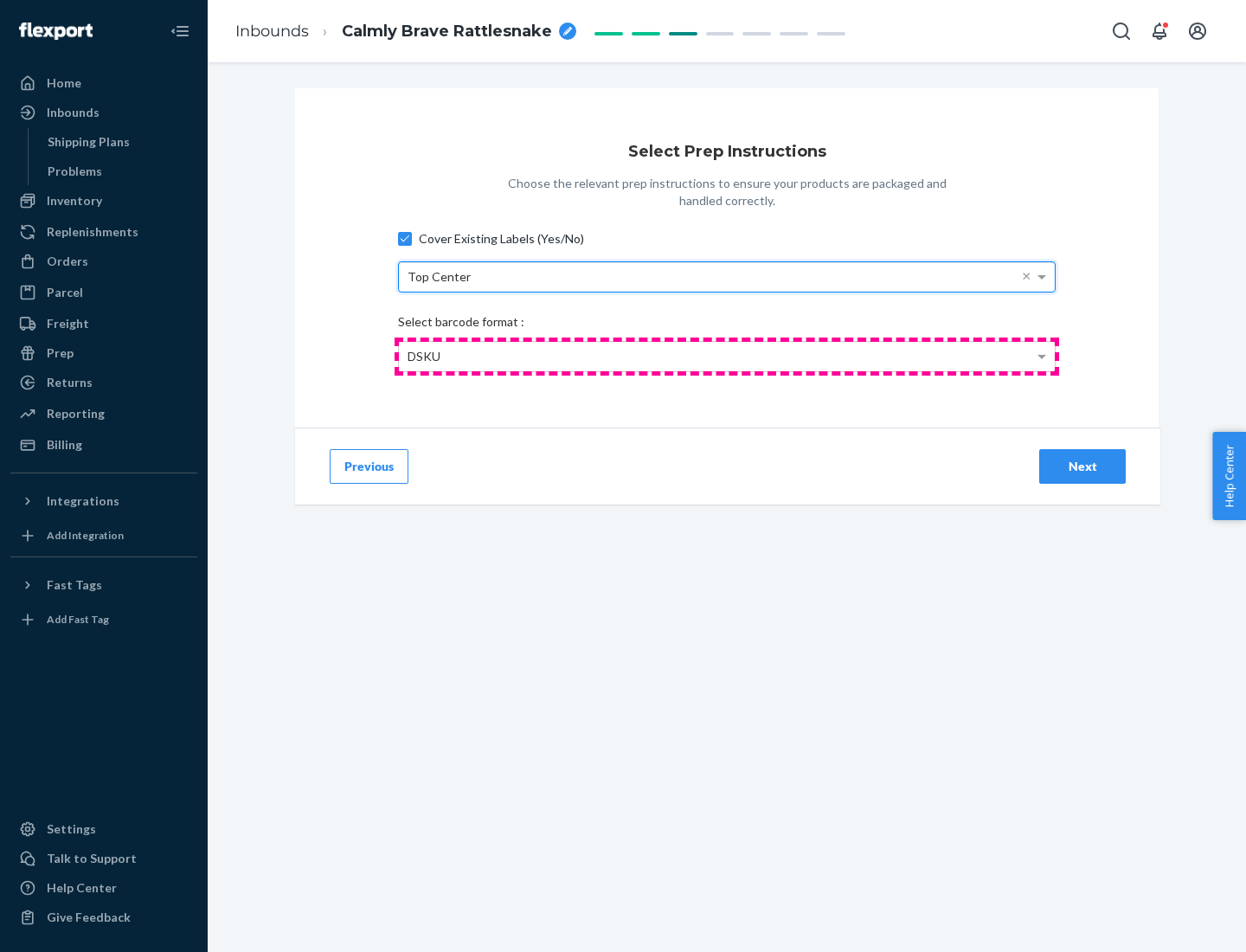
click at [727, 356] on div "DSKU" at bounding box center [727, 357] width 656 height 29
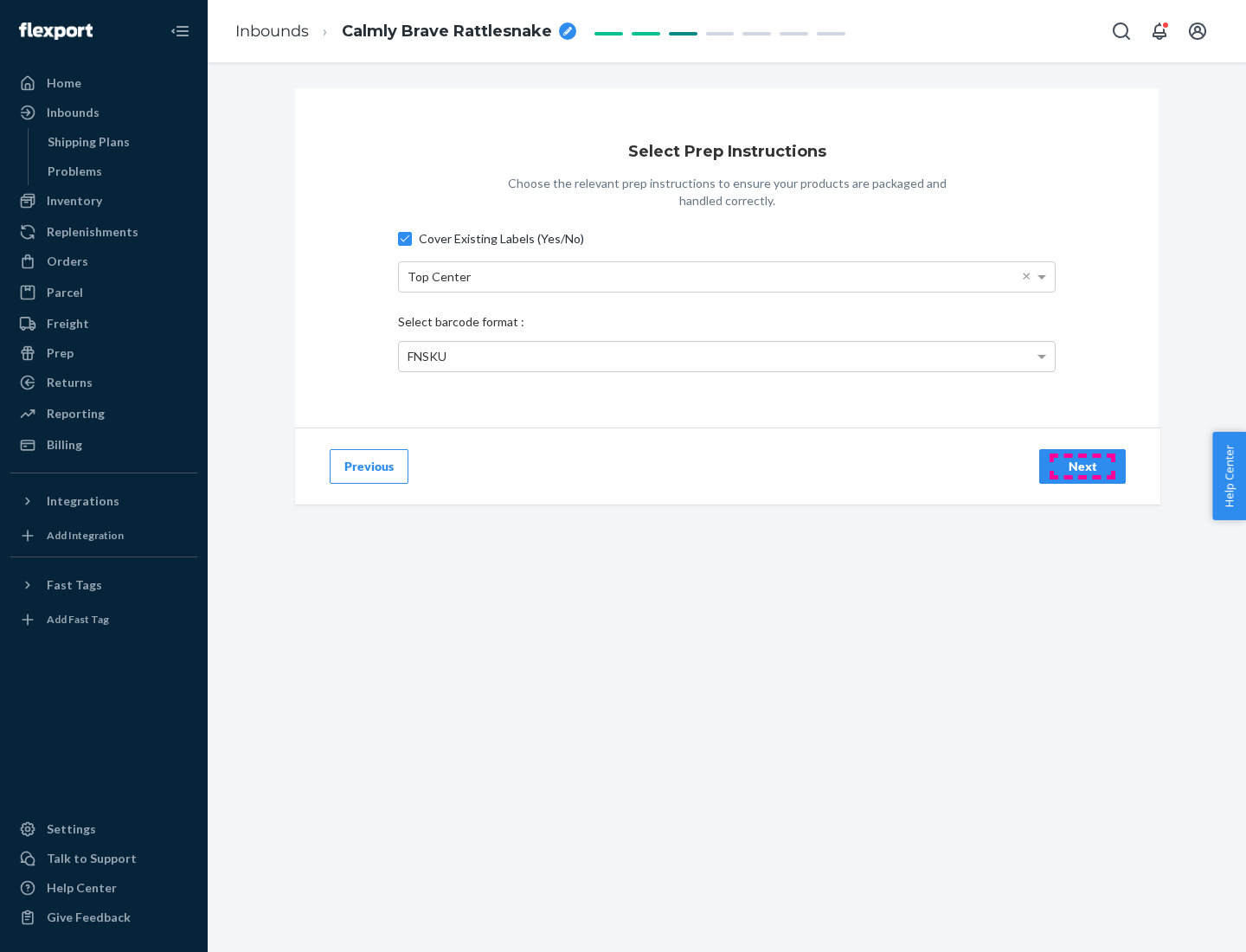
click at [1082, 466] on div "Next" at bounding box center [1082, 466] width 57 height 17
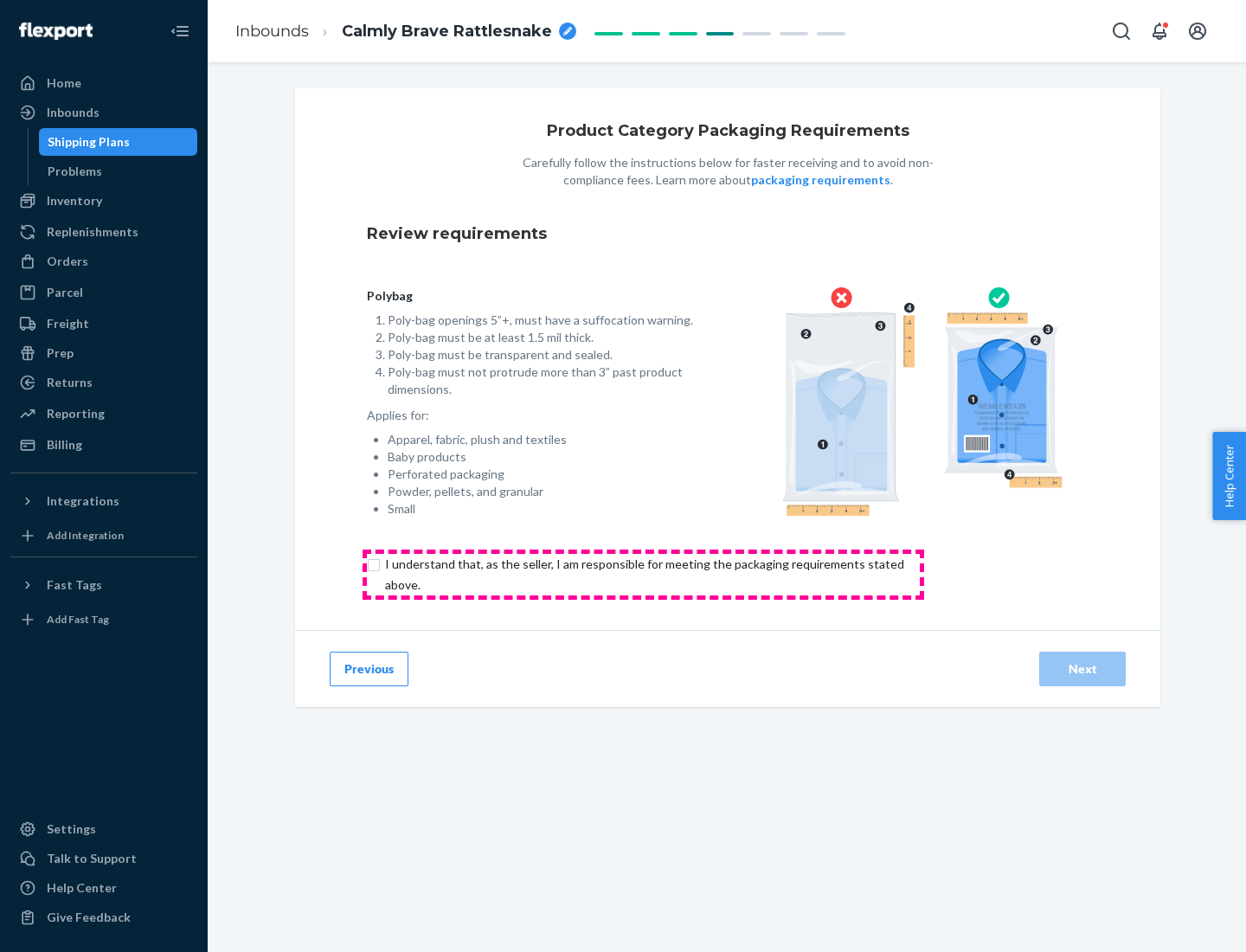
click at [643, 574] on input "checkbox" at bounding box center [655, 575] width 576 height 42
checkbox input "true"
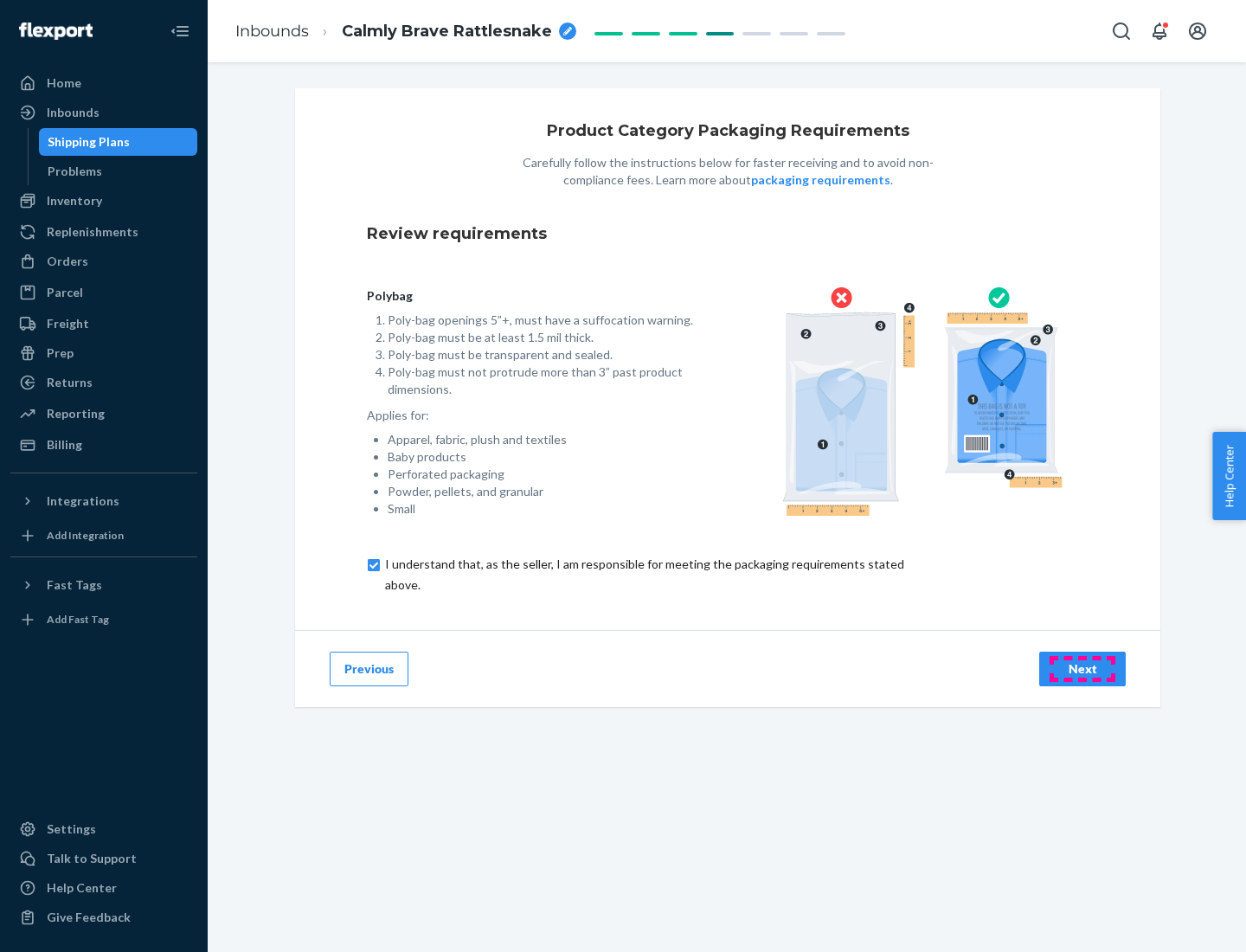
click at [1082, 668] on div "Next" at bounding box center [1082, 669] width 57 height 17
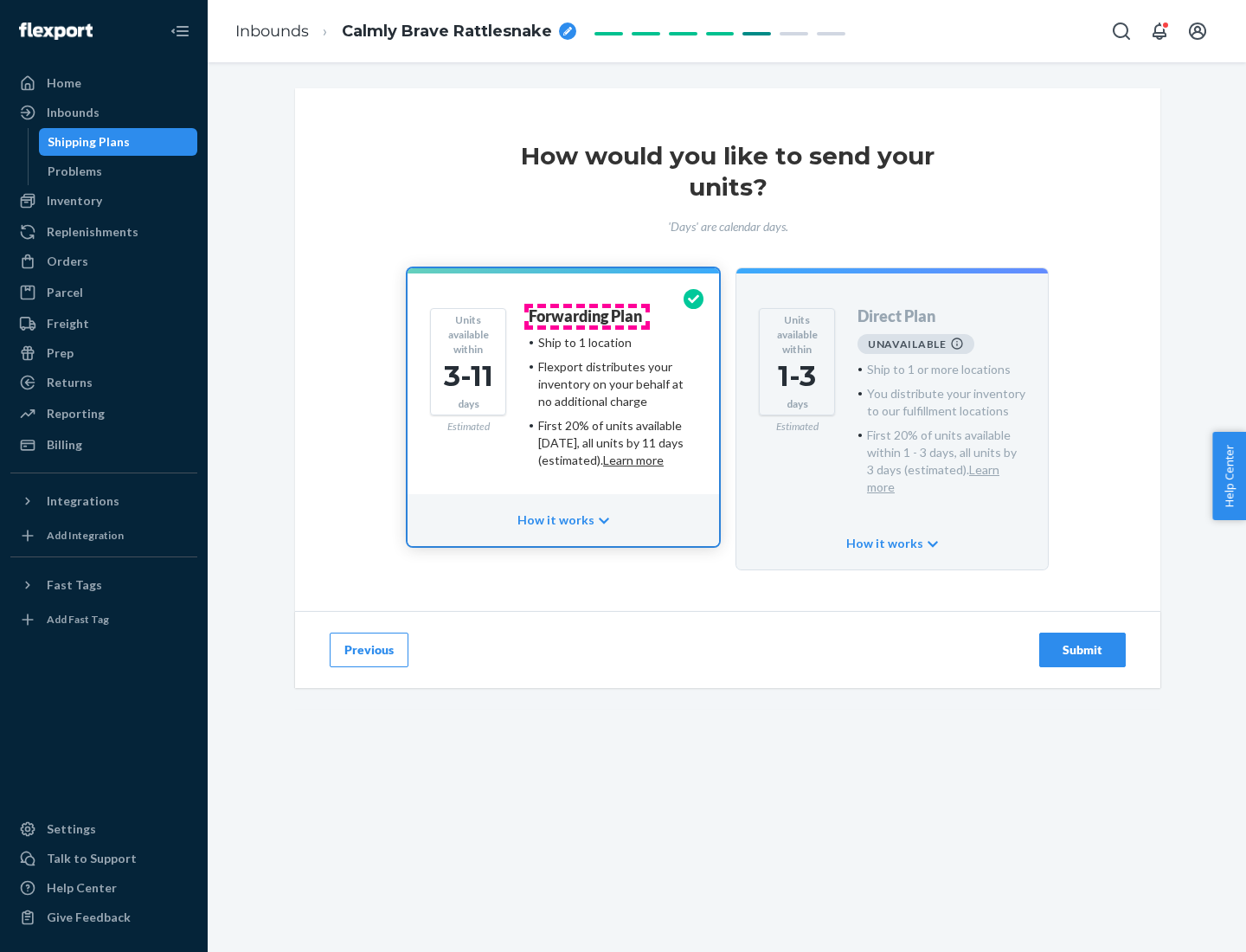
click at [587, 316] on h4 "Forwarding Plan" at bounding box center [585, 317] width 113 height 17
click at [1082, 641] on div "Submit" at bounding box center [1082, 650] width 57 height 17
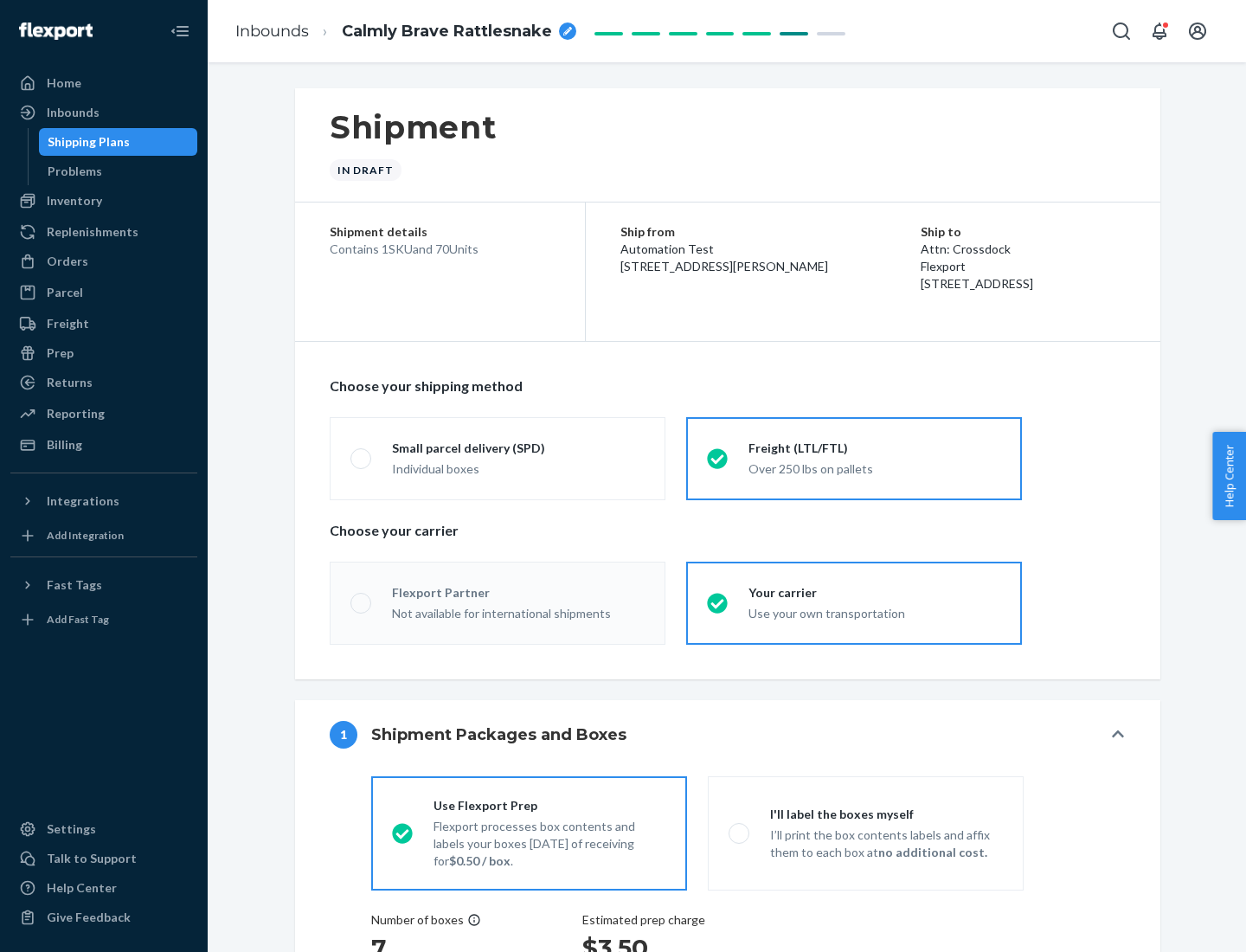
radio input "true"
radio input "false"
radio input "true"
radio input "false"
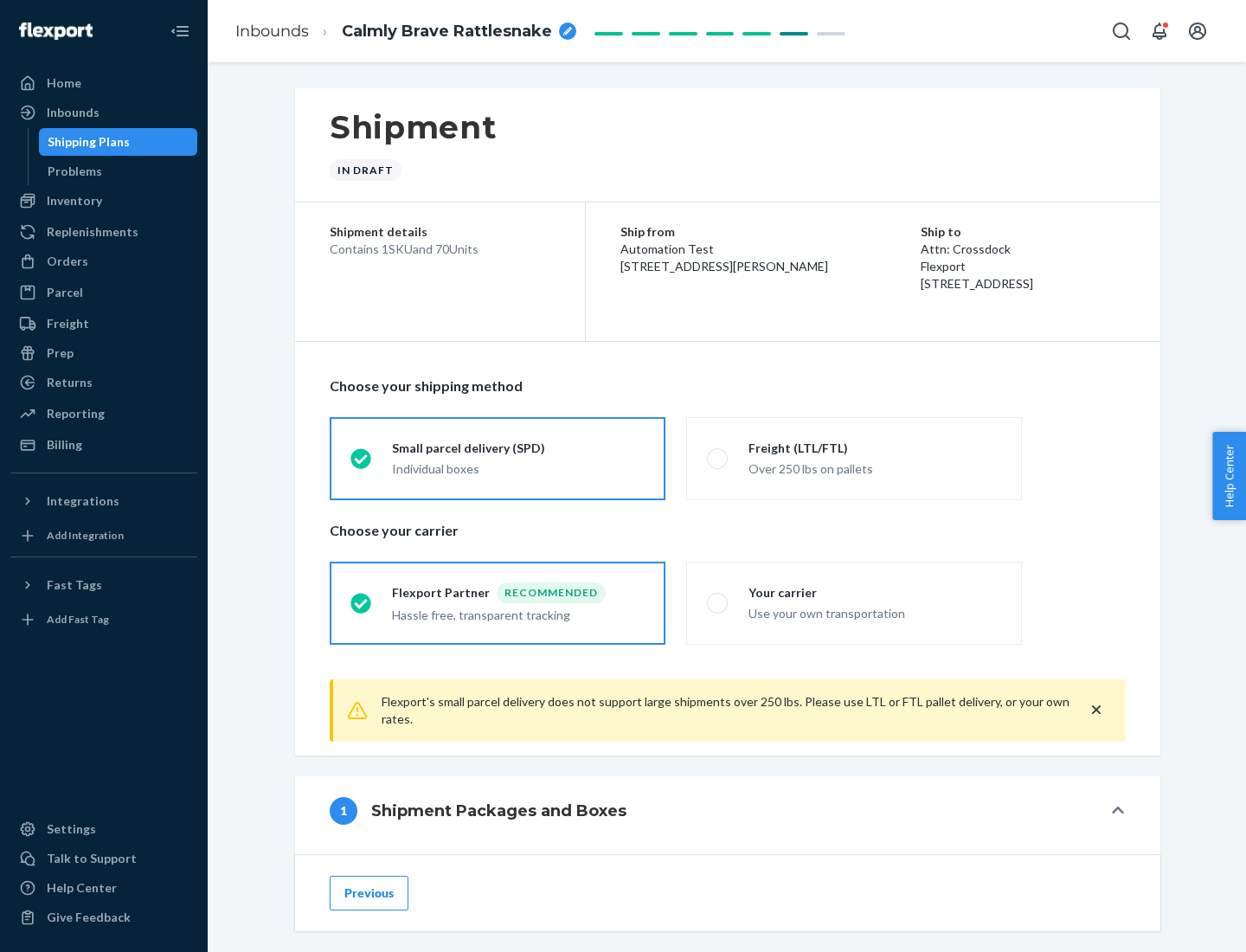
click at [519, 468] on div "Individual boxes" at bounding box center [519, 469] width 253 height 17
click at [362, 464] on input "Small parcel delivery (SPD) Individual boxes" at bounding box center [356, 458] width 11 height 11
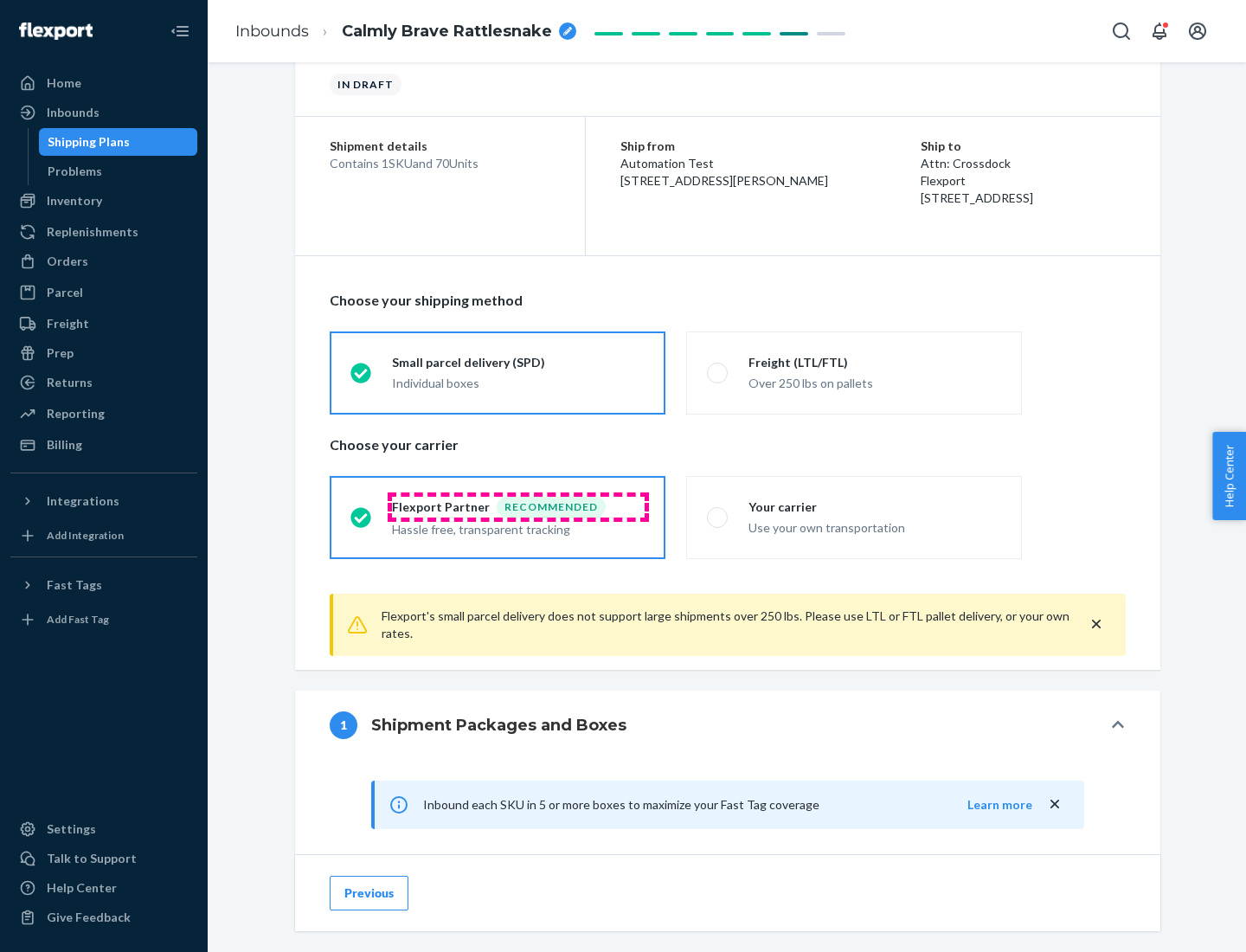
click at [519, 506] on div "Recommended" at bounding box center [552, 507] width 109 height 21
click at [362, 511] on input "Flexport Partner Recommended Hassle free, transparent tracking" at bounding box center [356, 517] width 11 height 11
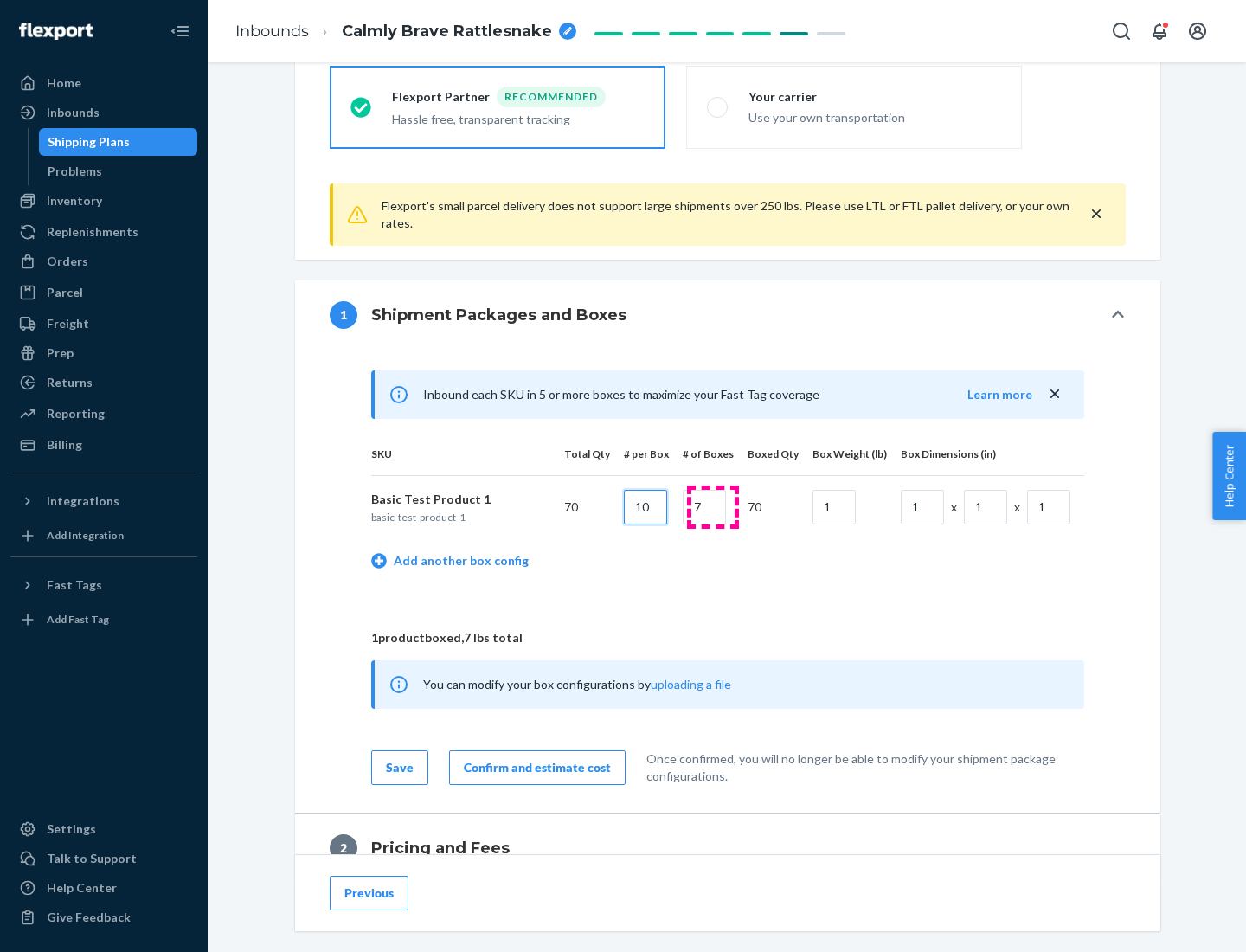
type input "10"
type input "7"
type input "1"
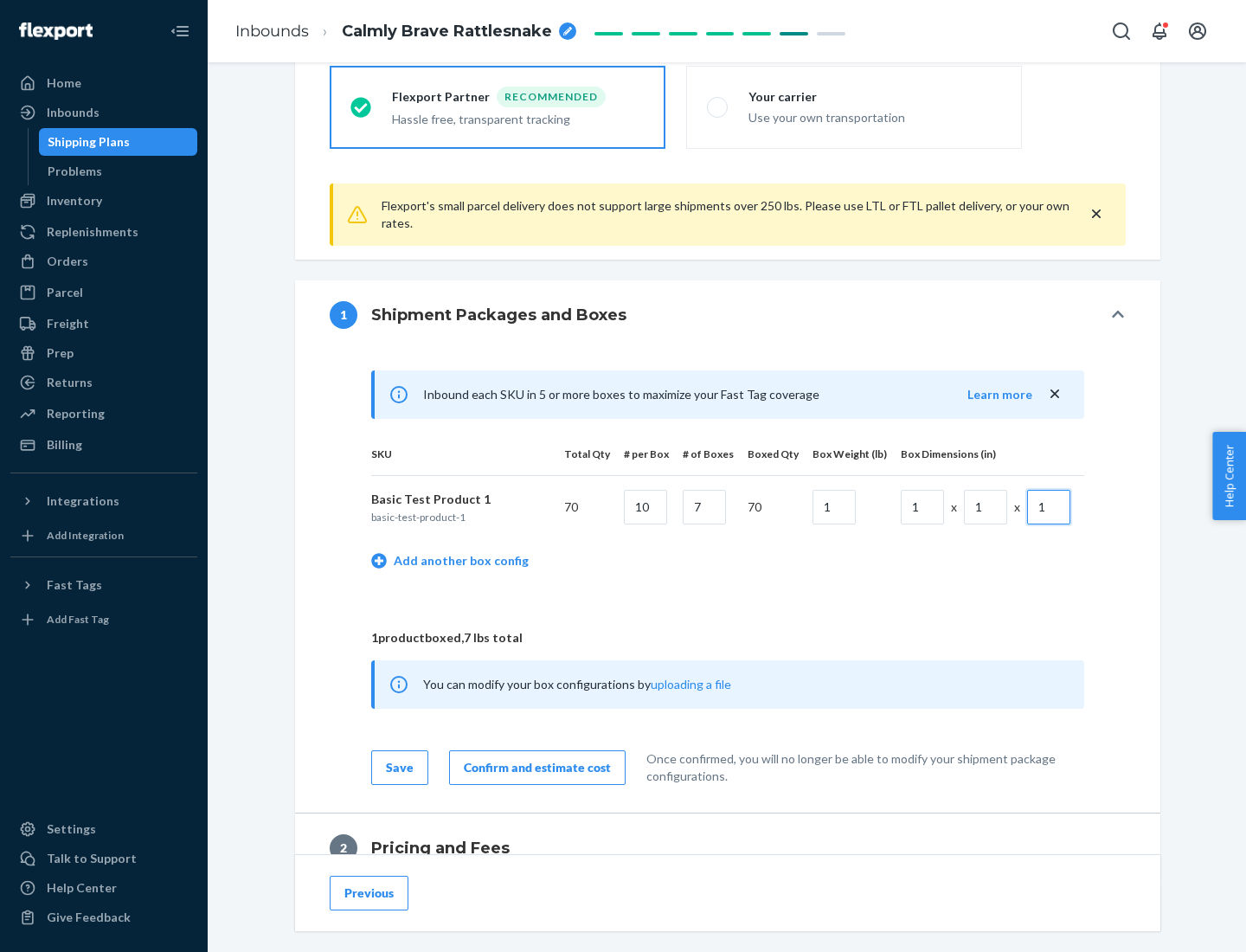
scroll to position [756, 0]
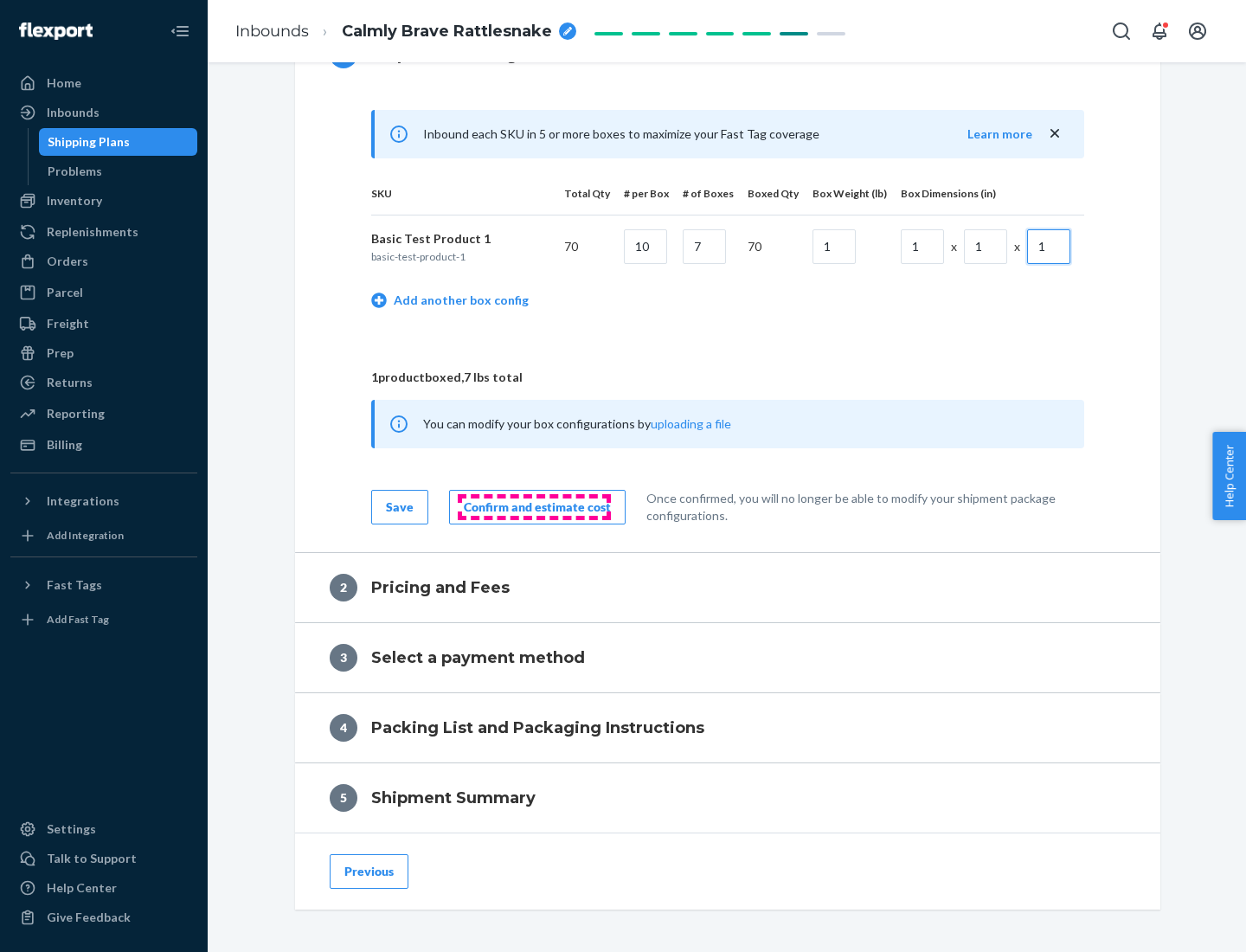
type input "1"
click at [534, 506] on div "Confirm and estimate cost" at bounding box center [538, 507] width 147 height 17
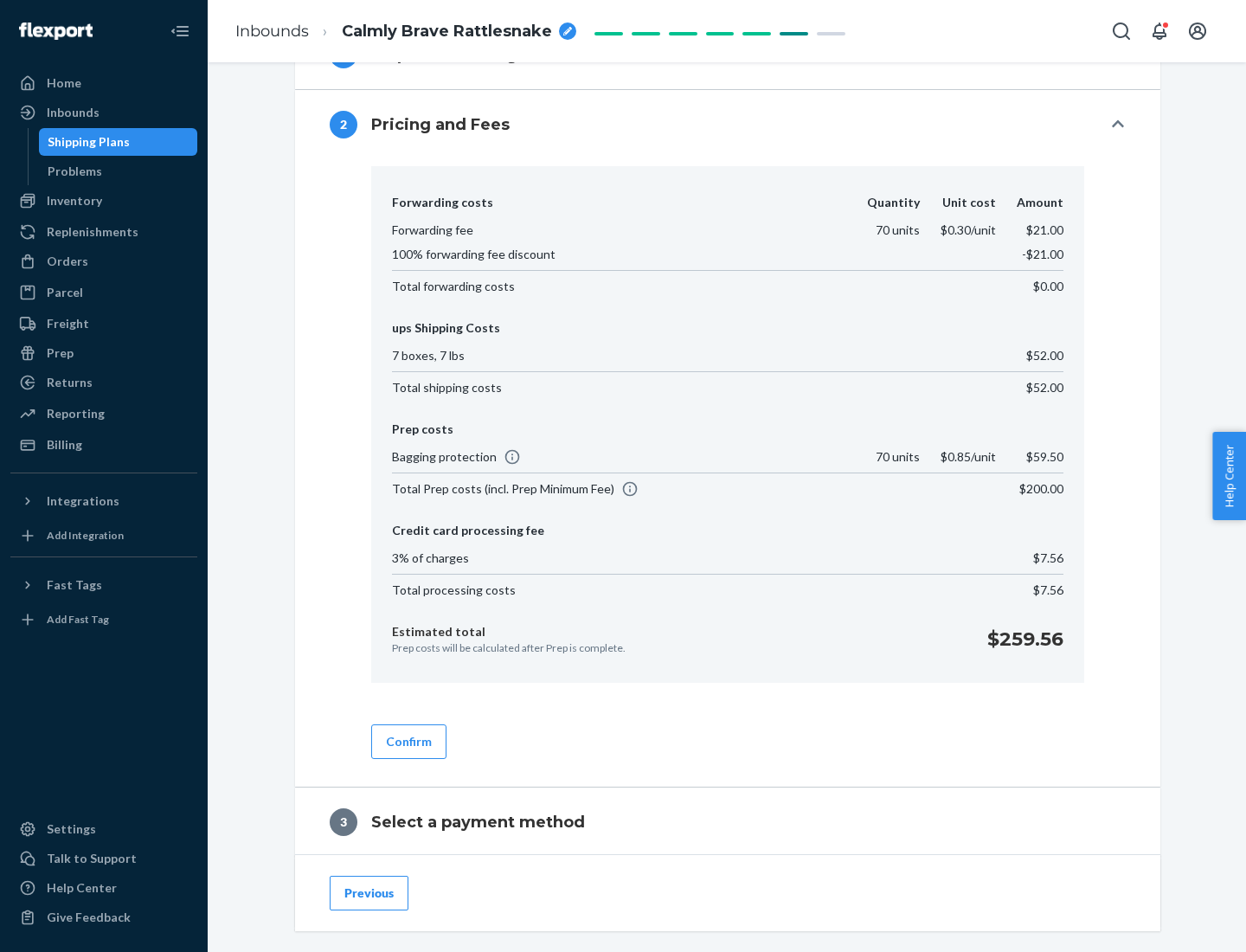
scroll to position [990, 0]
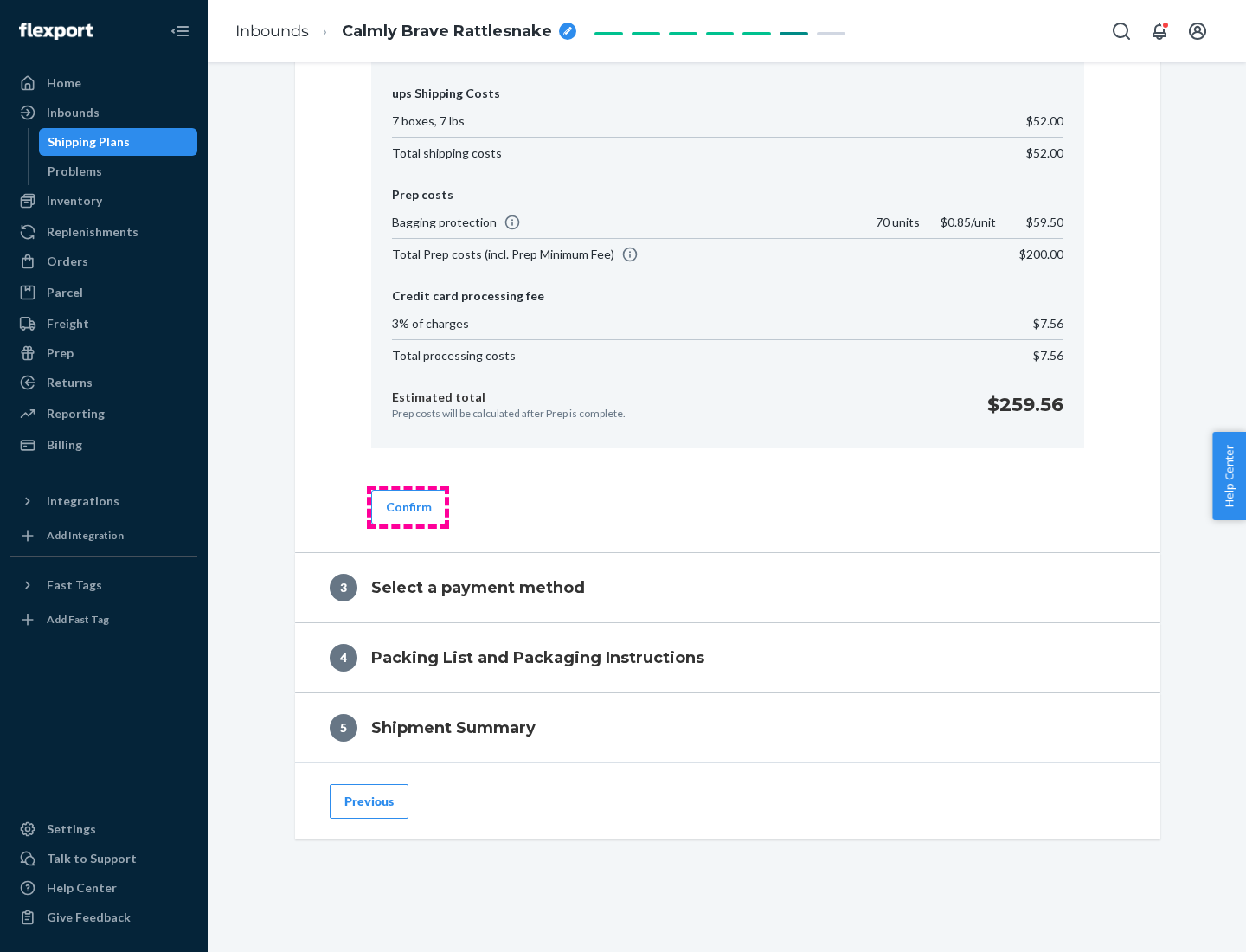
click at [408, 506] on button "Confirm" at bounding box center [409, 507] width 75 height 35
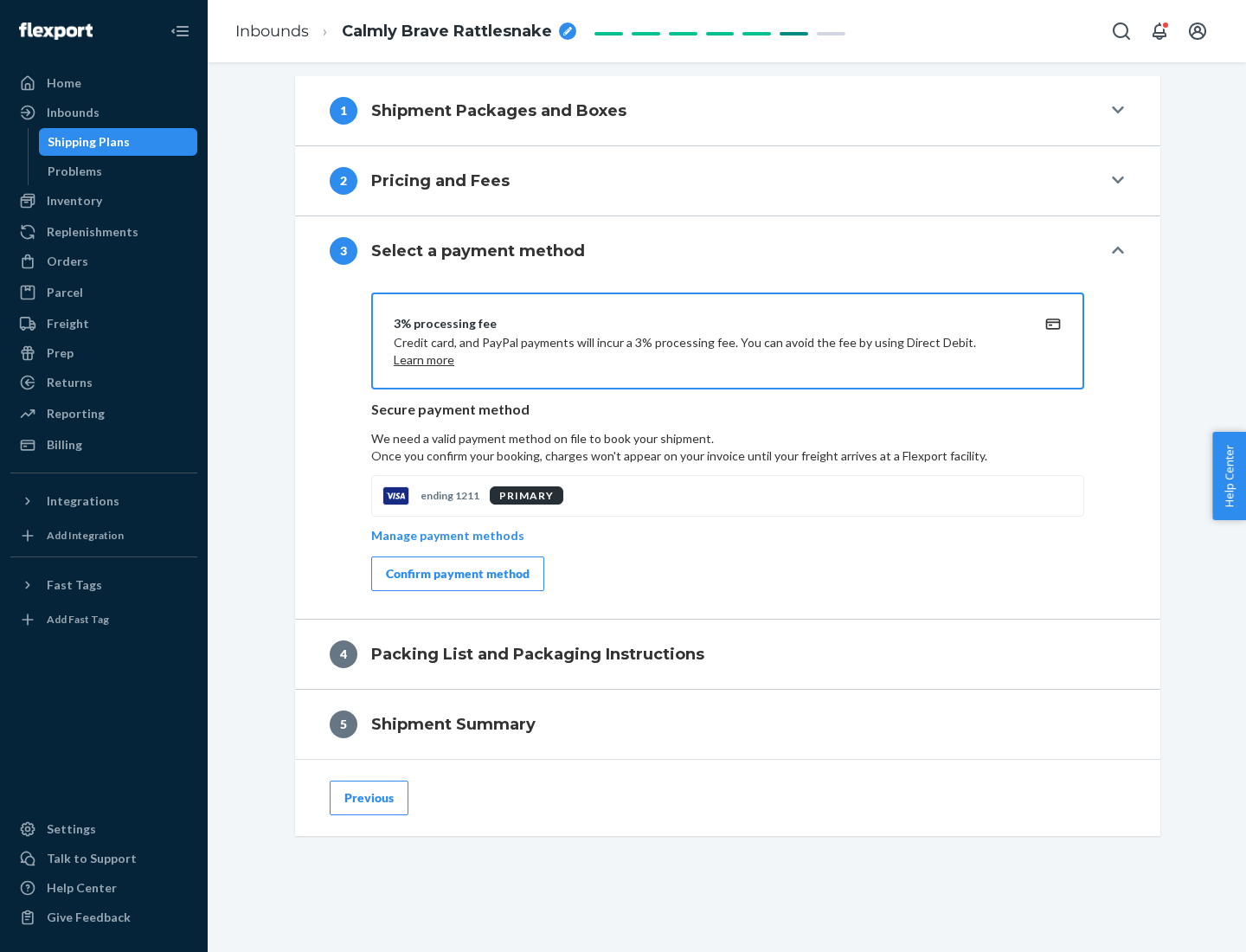
scroll to position [700, 0]
click at [456, 574] on div "Confirm payment method" at bounding box center [458, 574] width 144 height 17
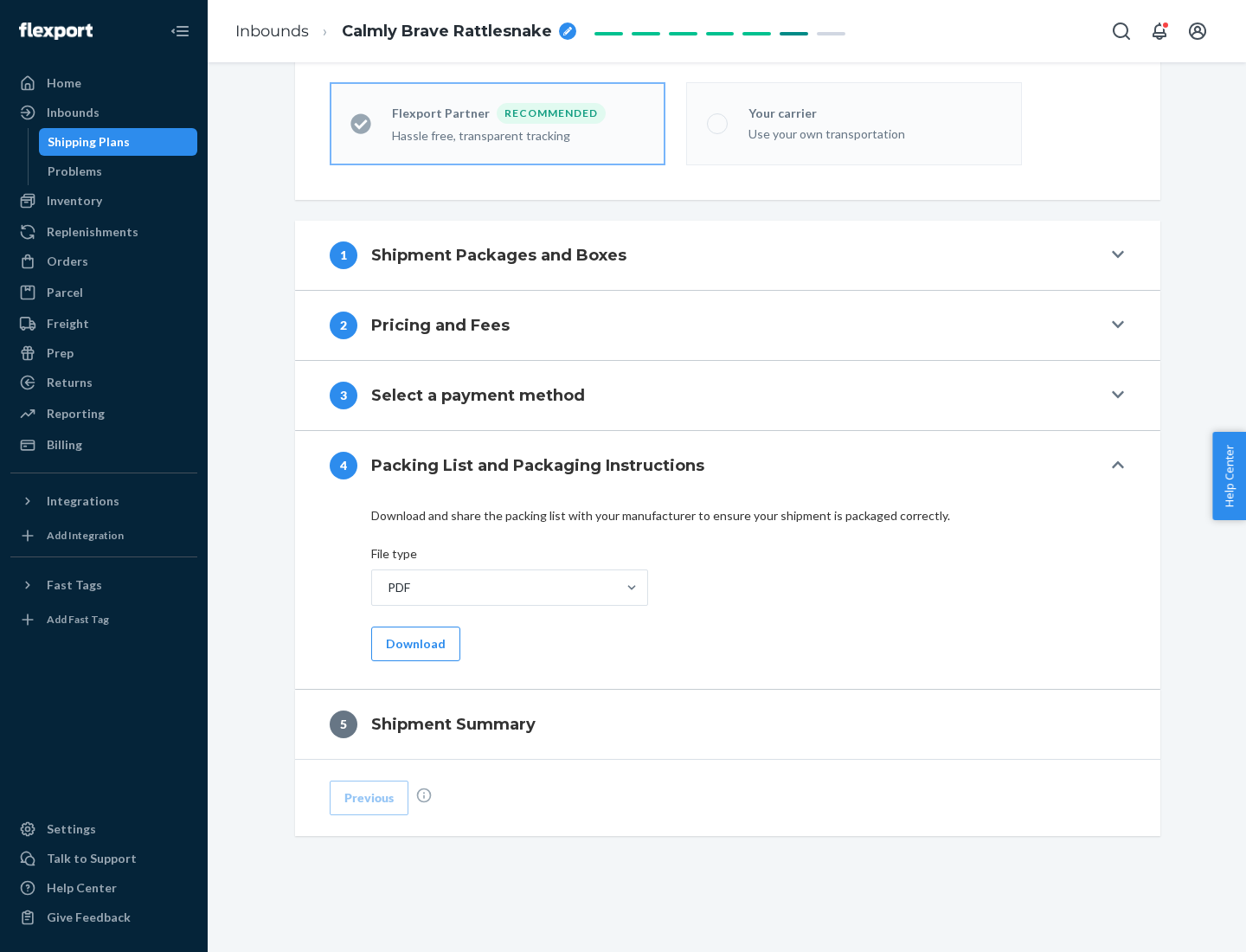
scroll to position [479, 0]
click at [414, 643] on button "Download" at bounding box center [416, 644] width 89 height 35
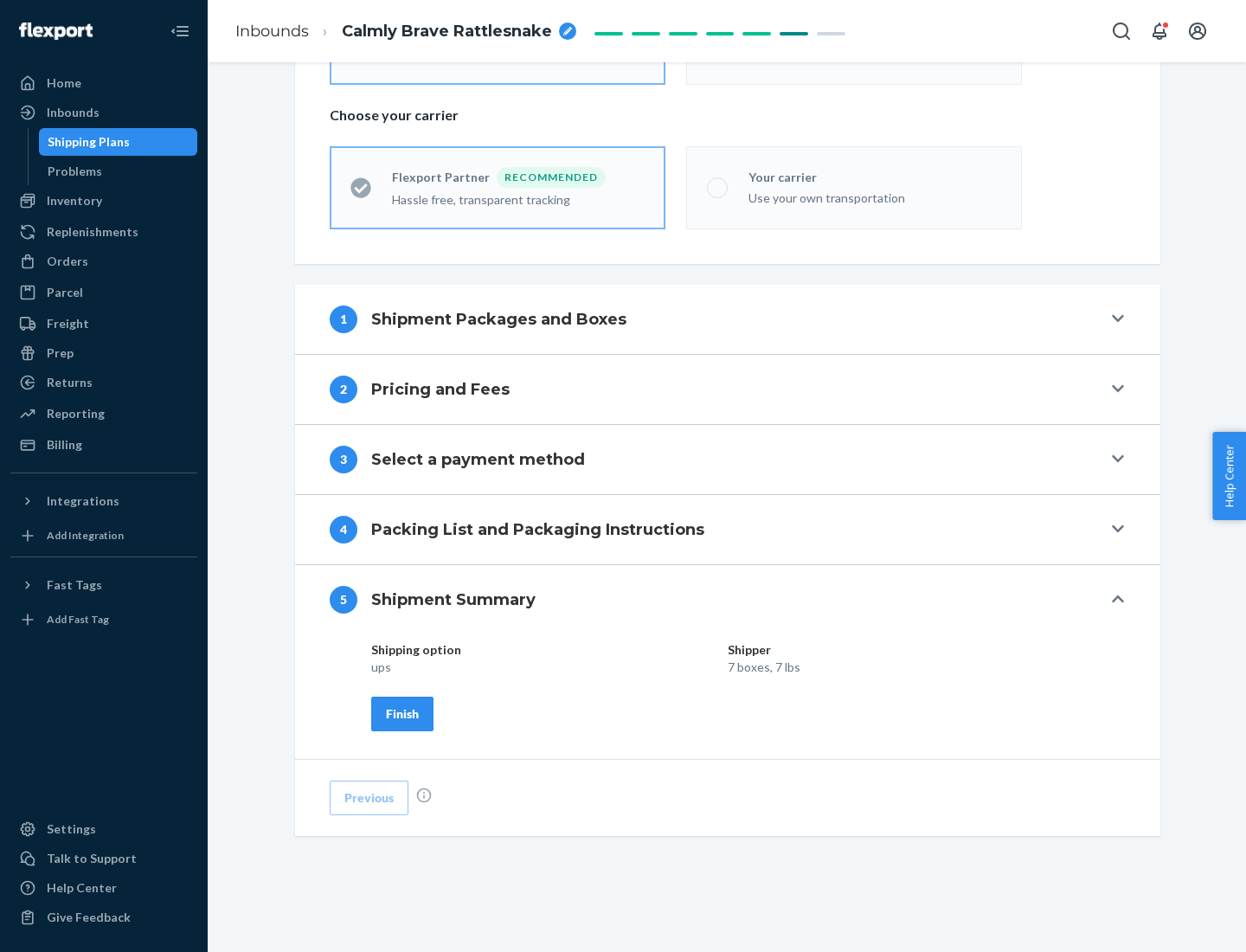
scroll to position [415, 0]
